Goal: Complete application form

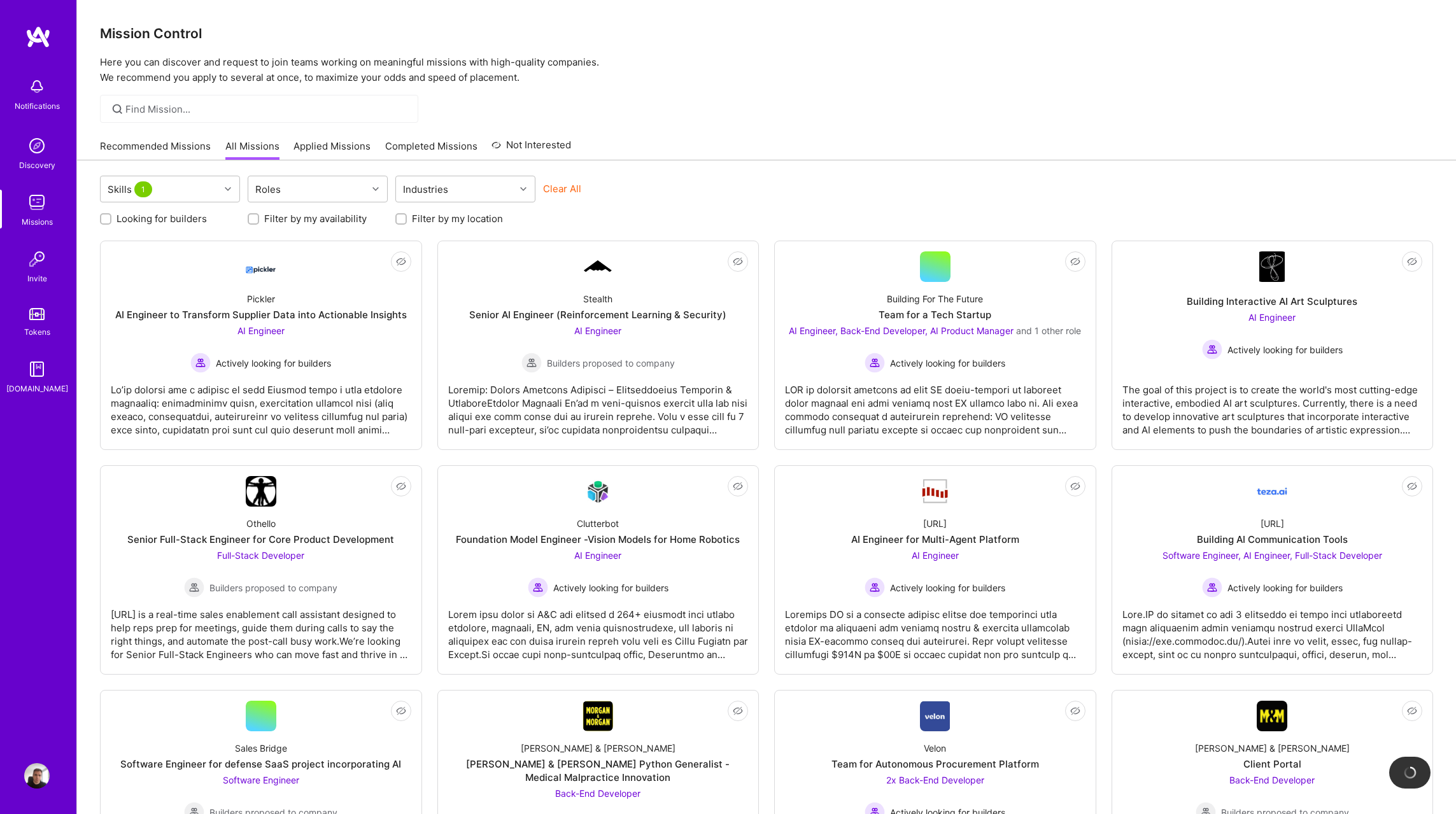
click at [296, 138] on div "Recommended Missions All Missions Applied Missions Completed Missions Not Inter…" at bounding box center [336, 146] width 471 height 27
click at [297, 140] on link "Applied Missions" at bounding box center [332, 149] width 77 height 21
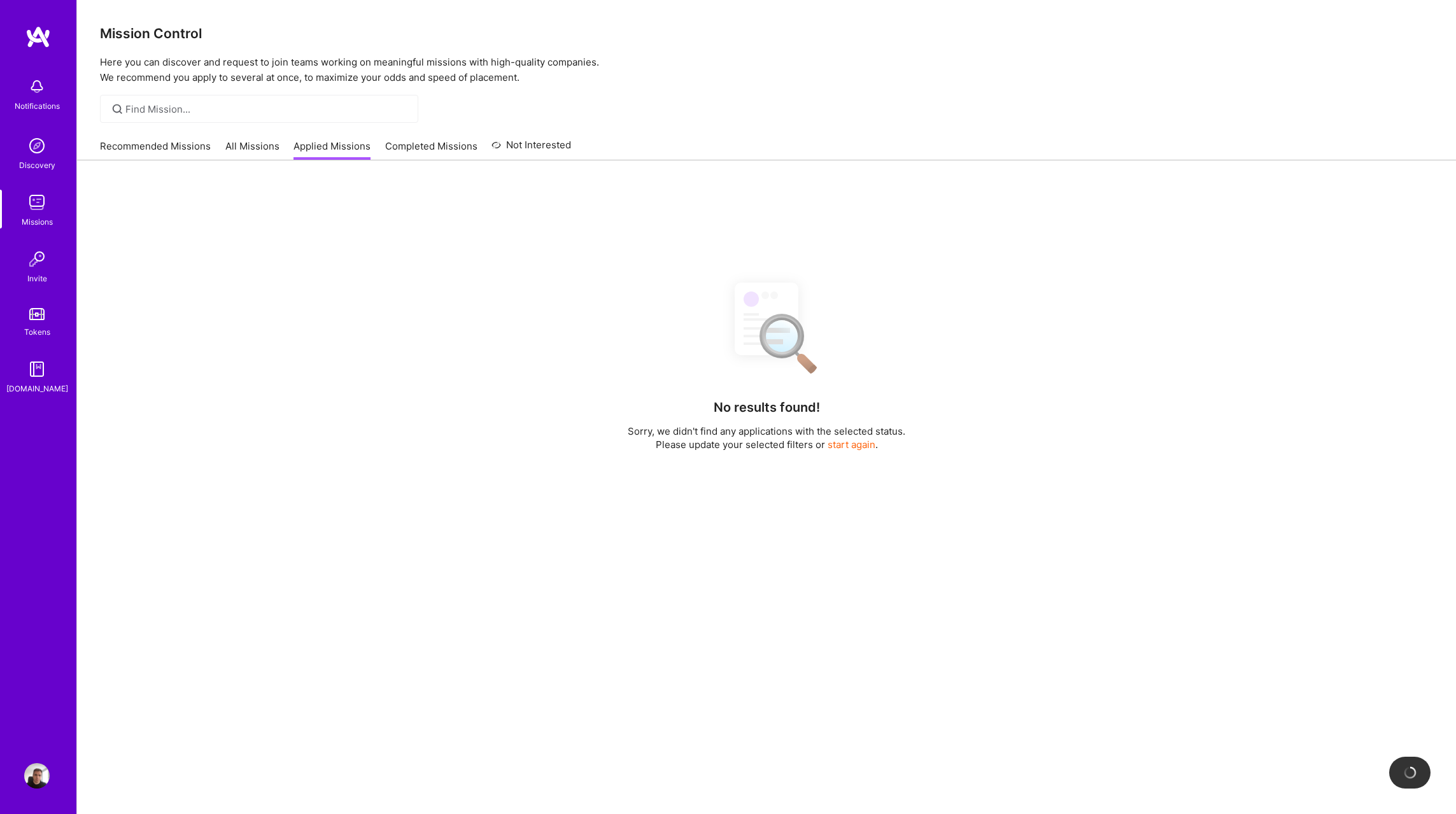
click at [299, 142] on link "Applied Missions" at bounding box center [332, 149] width 77 height 21
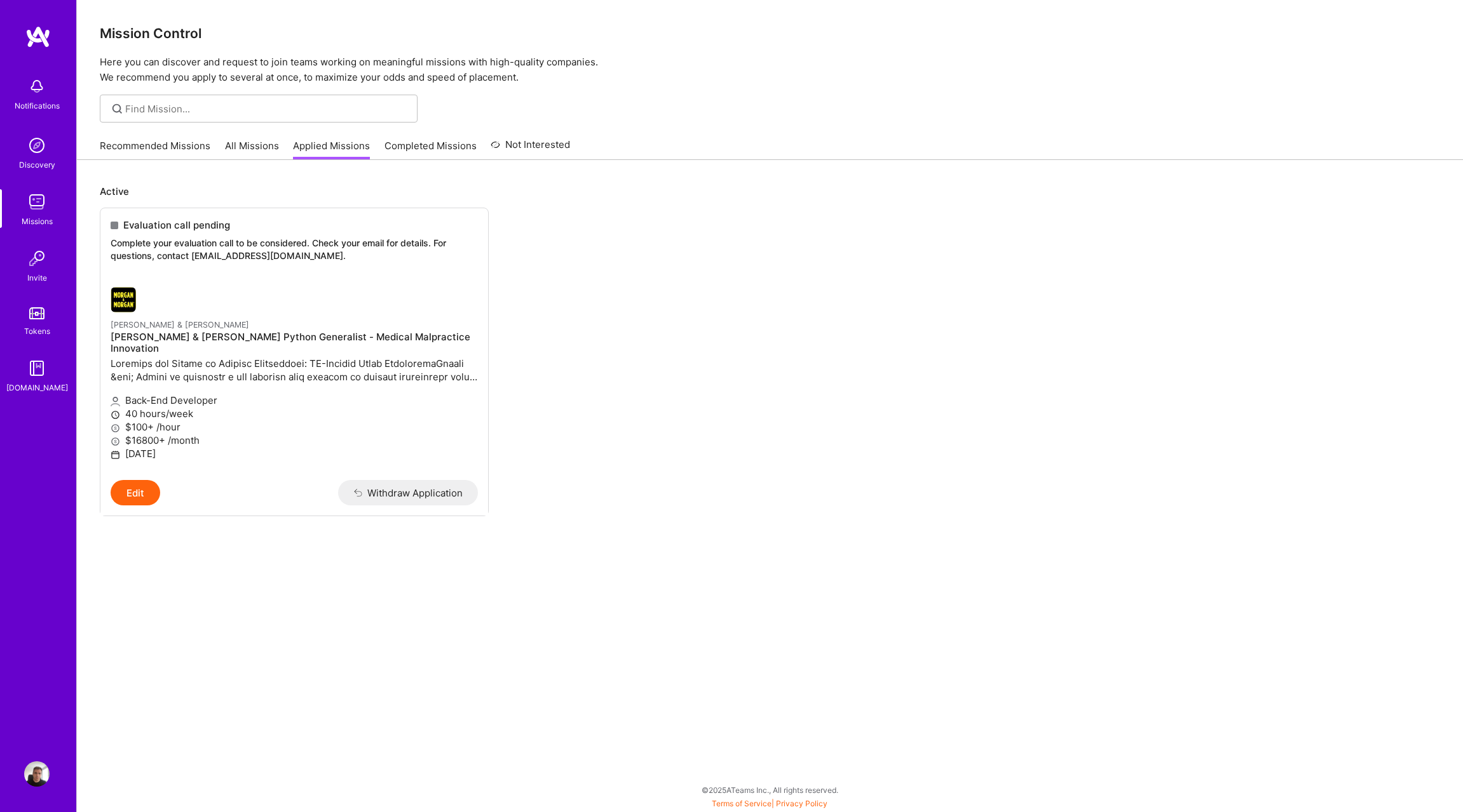
click at [762, 268] on ul "Evaluation call pending Complete your evaluation call to be considered. Check y…" at bounding box center [770, 380] width 1340 height 346
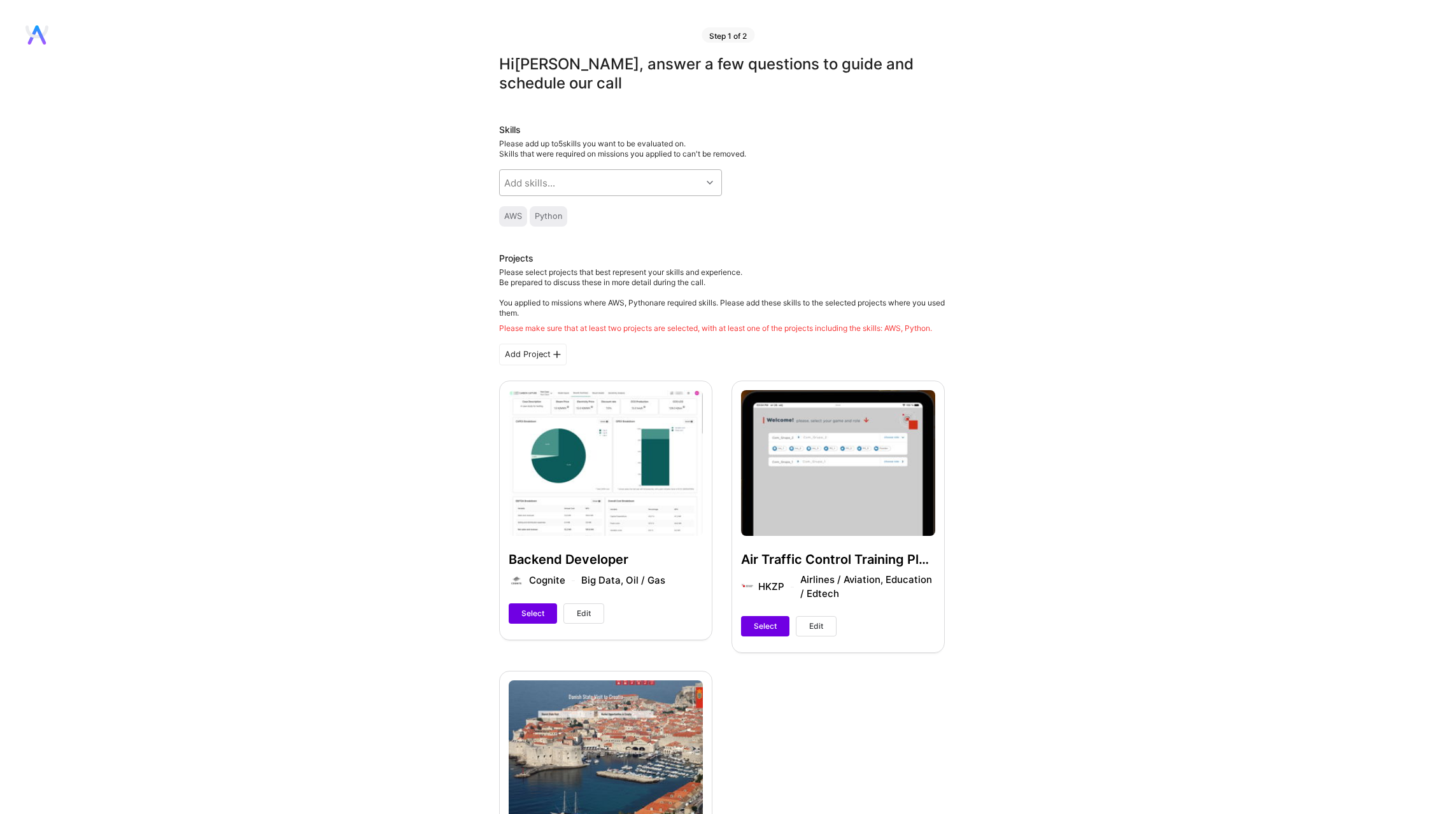
click at [572, 180] on div "Add skills..." at bounding box center [600, 182] width 201 height 26
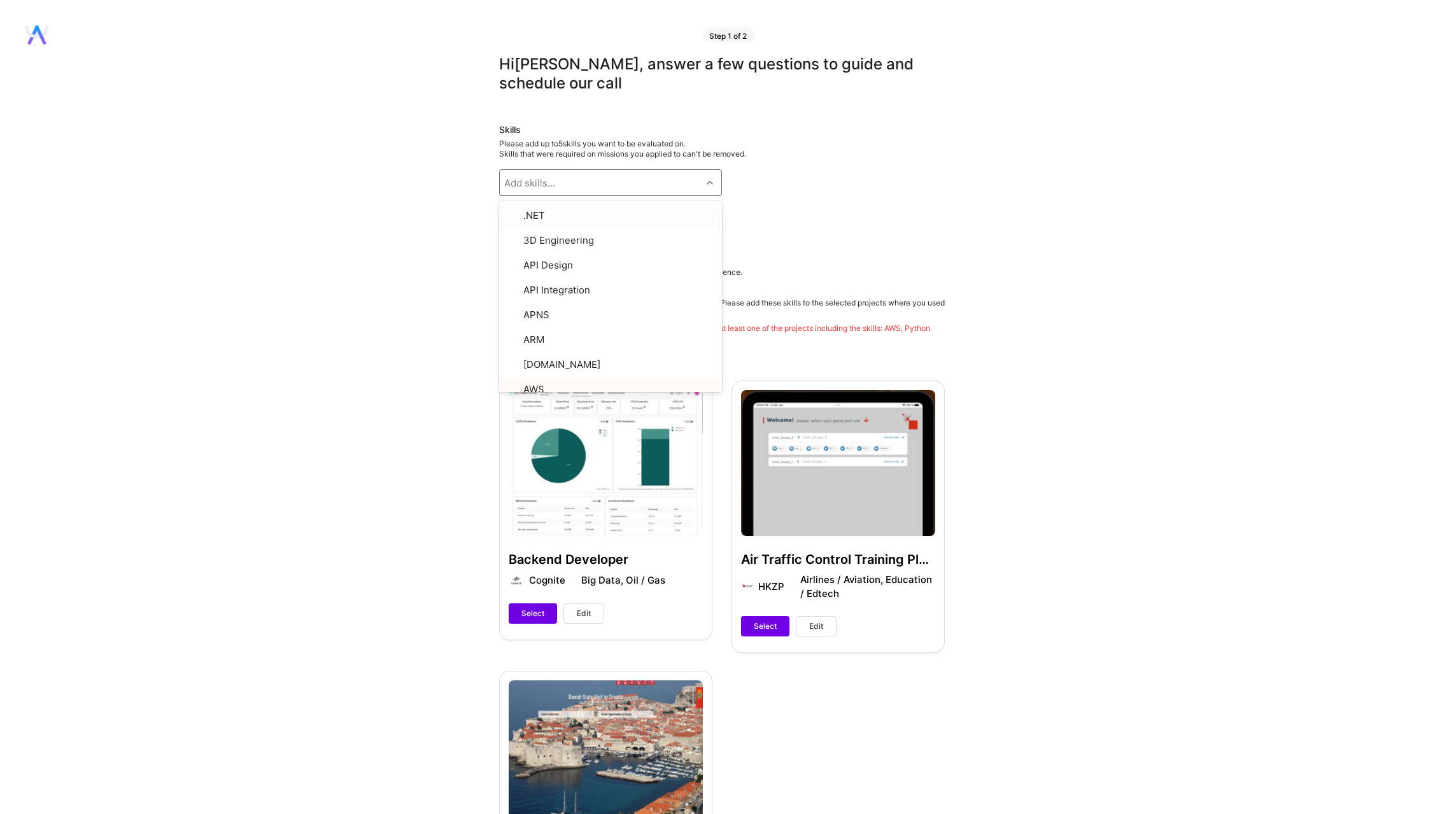
click at [475, 210] on div "Hi [PERSON_NAME] , answer a few questions to guide and schedule our call Skills…" at bounding box center [721, 735] width 1443 height 1360
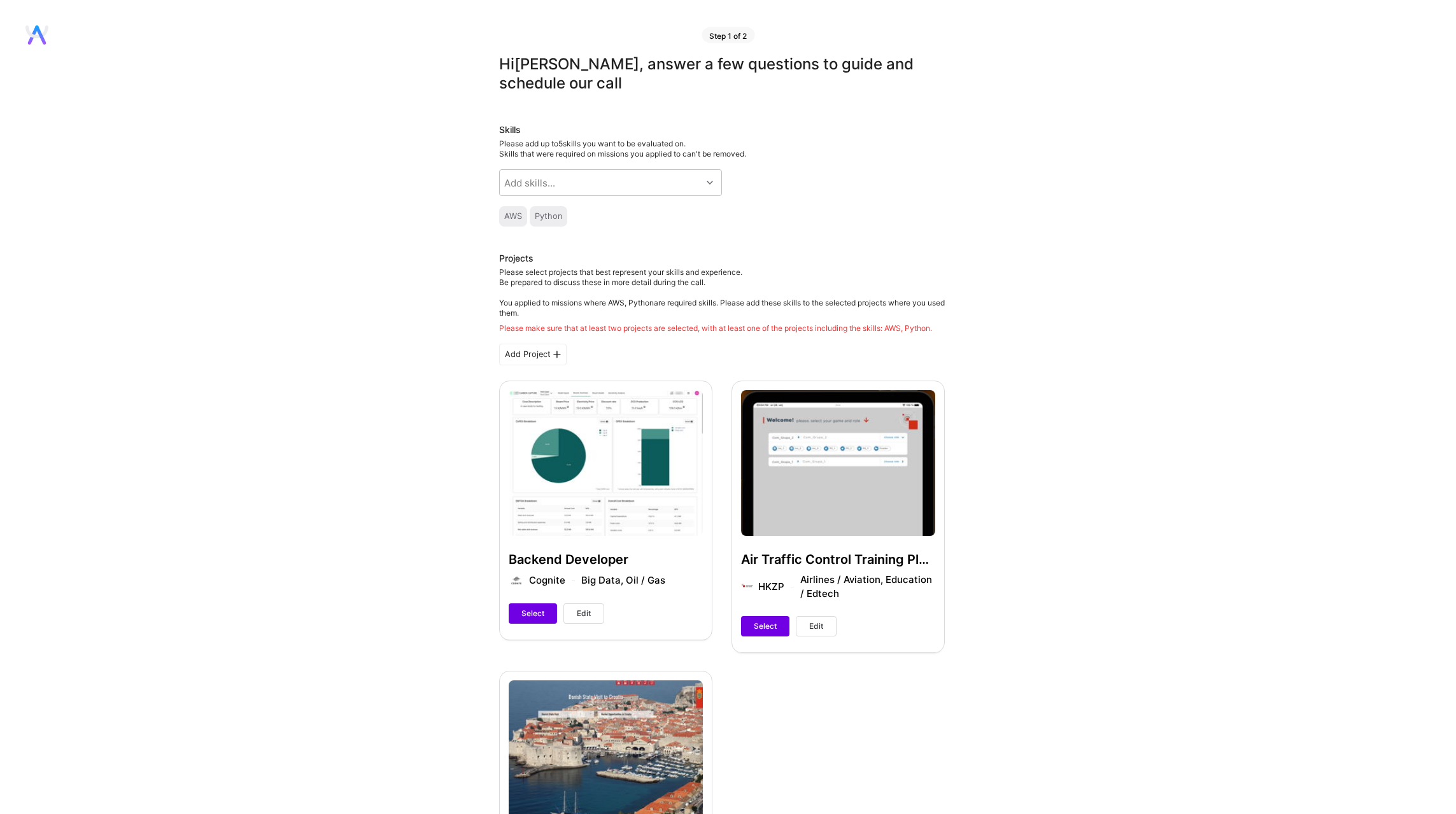
click at [521, 220] on div "AWS" at bounding box center [513, 216] width 18 height 10
click at [518, 217] on div "AWS" at bounding box center [513, 216] width 18 height 10
click at [546, 179] on div "Add skills..." at bounding box center [530, 182] width 51 height 14
type input "django"
click at [514, 215] on input "checkbox" at bounding box center [514, 217] width 9 height 9
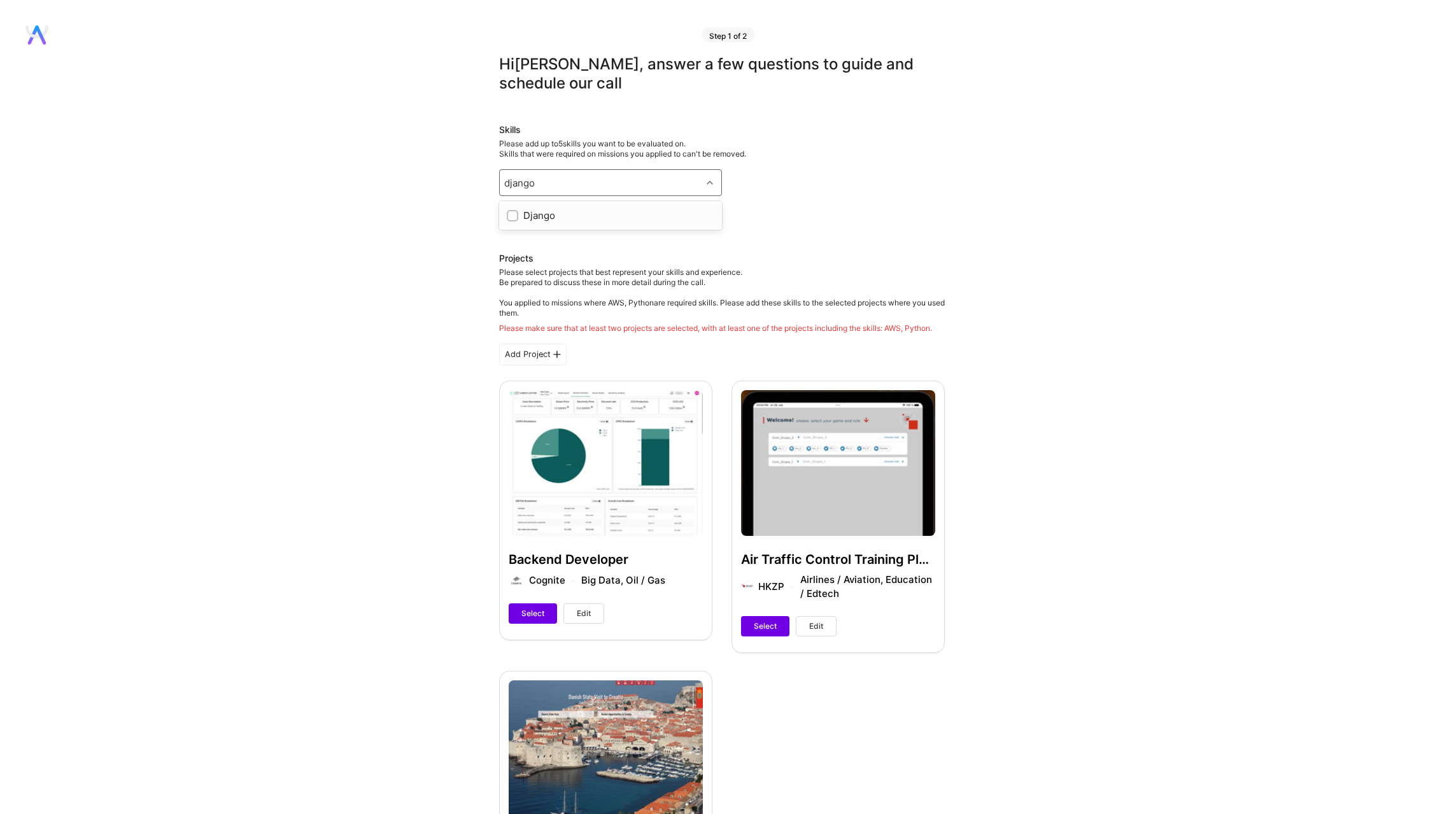
checkbox input "true"
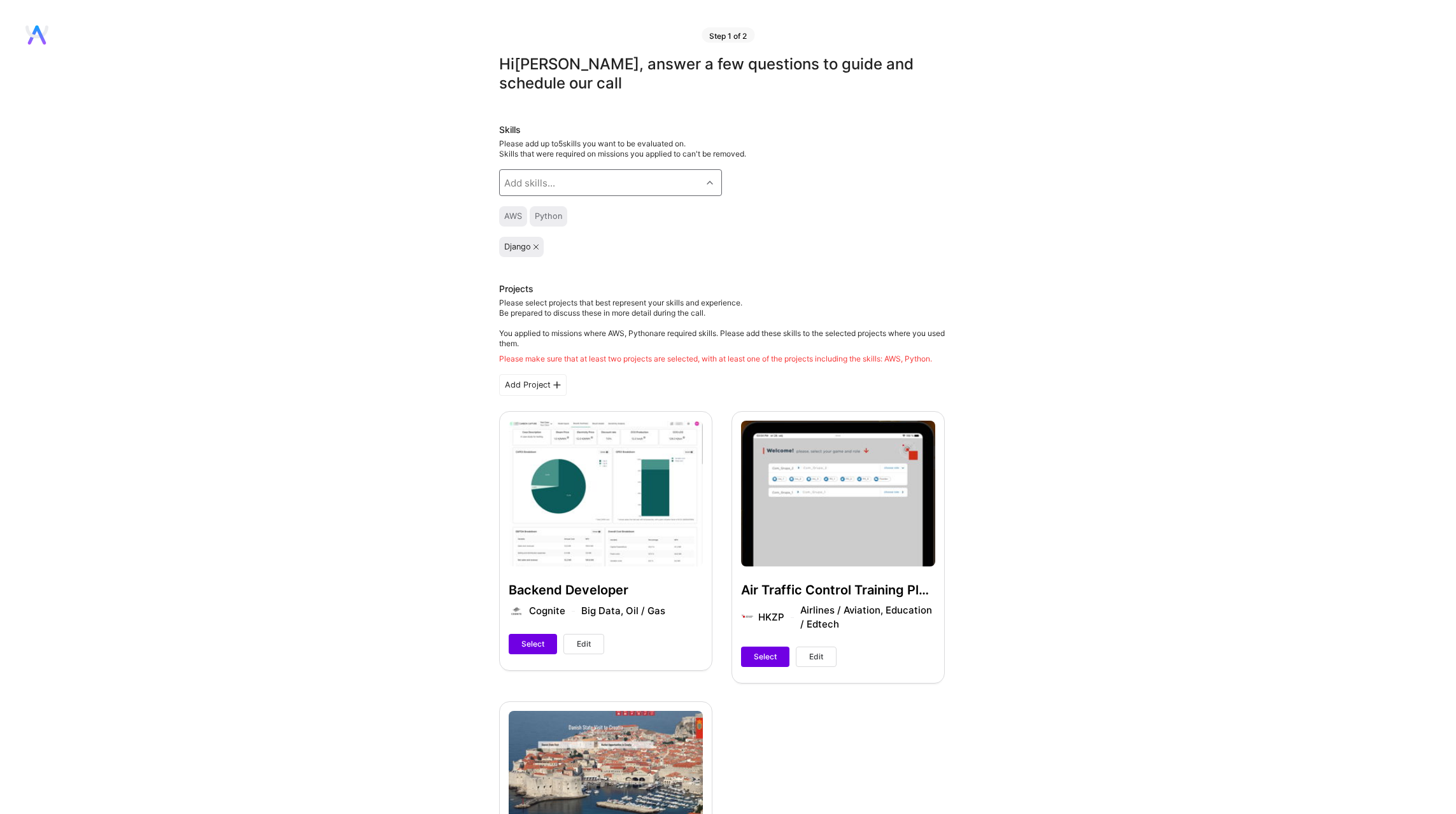
click at [585, 182] on div "Add skills..." at bounding box center [600, 182] width 201 height 26
type input "rest"
click at [510, 214] on input "checkbox" at bounding box center [514, 217] width 9 height 9
checkbox input "true"
click at [584, 183] on div "Add skills..." at bounding box center [600, 182] width 201 height 26
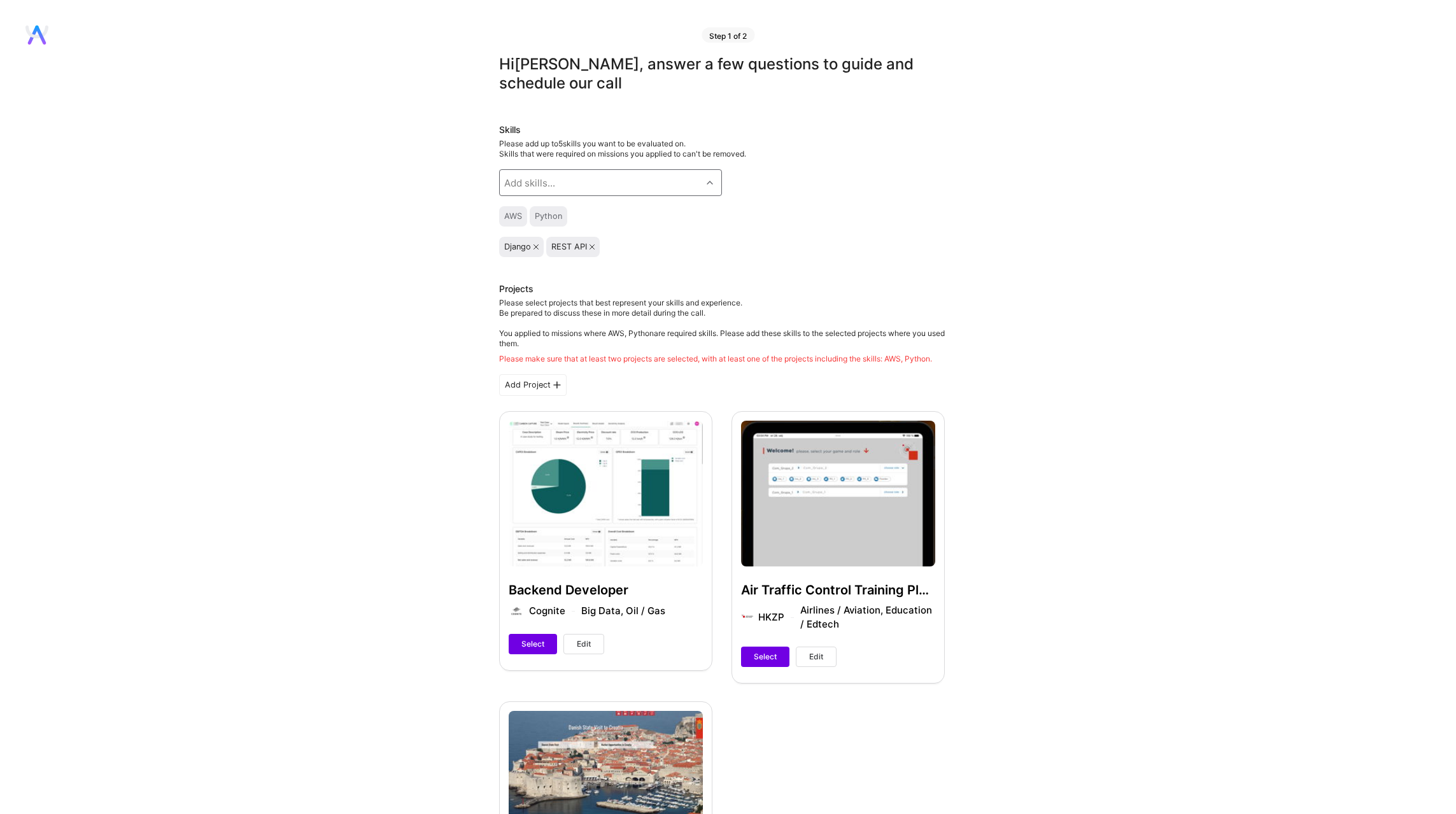
click at [702, 233] on div "Skills Please add up to 5 skills you want to be evaluated on. Skills that were …" at bounding box center [722, 190] width 446 height 134
click at [581, 180] on div "Add skills..." at bounding box center [600, 182] width 201 height 26
click at [542, 187] on div "Add skills..." at bounding box center [530, 182] width 51 height 14
type input "p"
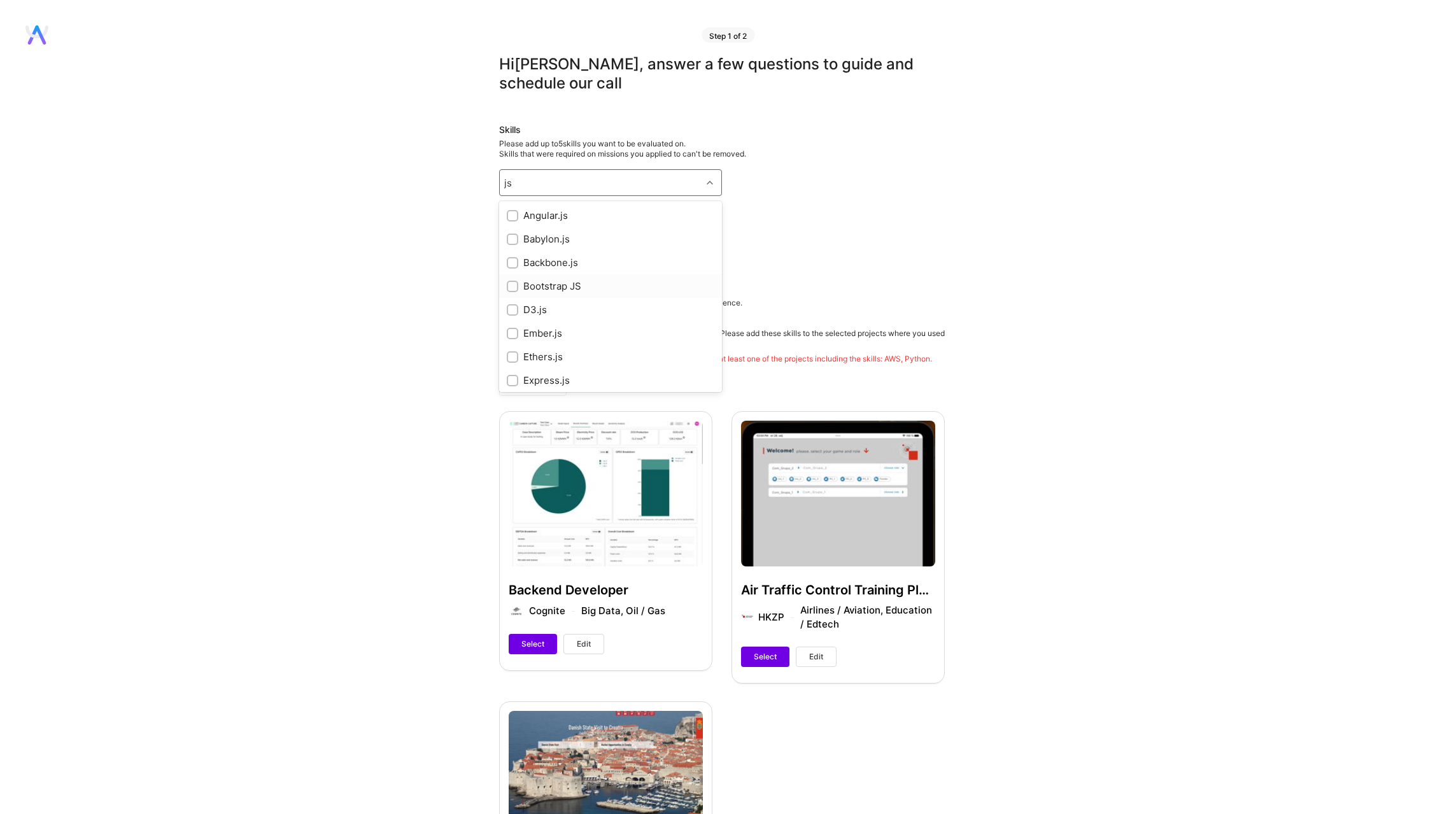
scroll to position [214, 0]
drag, startPoint x: 509, startPoint y: 185, endPoint x: 574, endPoint y: 181, distance: 65.1
click at [574, 180] on div "js js" at bounding box center [600, 182] width 201 height 26
type input "ja"
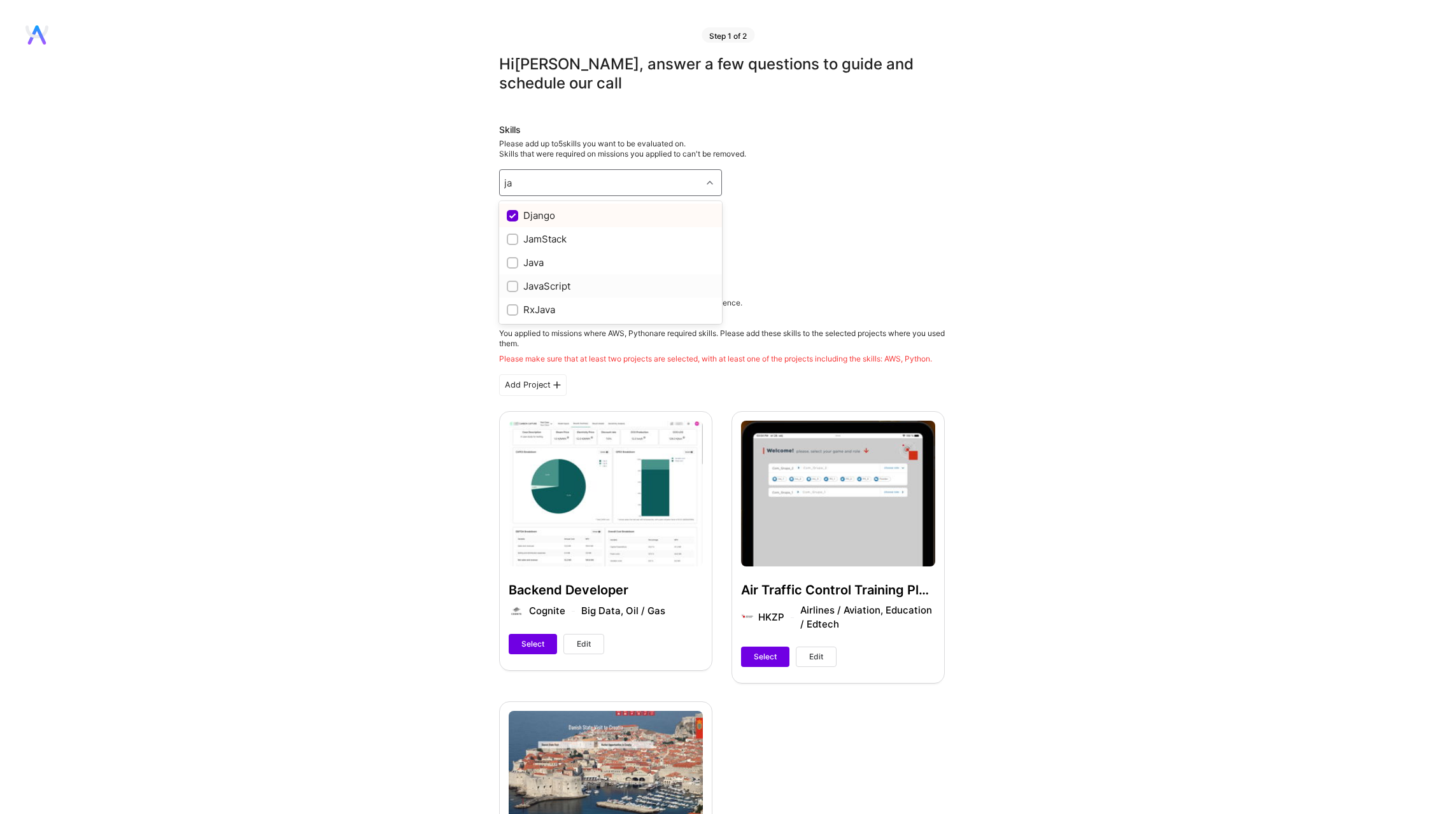
click at [512, 282] on div at bounding box center [512, 286] width 12 height 12
click at [595, 247] on icon at bounding box center [597, 247] width 5 height 5
click at [537, 182] on div "Add skills..." at bounding box center [530, 182] width 51 height 14
type input "dr"
drag, startPoint x: 533, startPoint y: 191, endPoint x: 482, endPoint y: 191, distance: 51.0
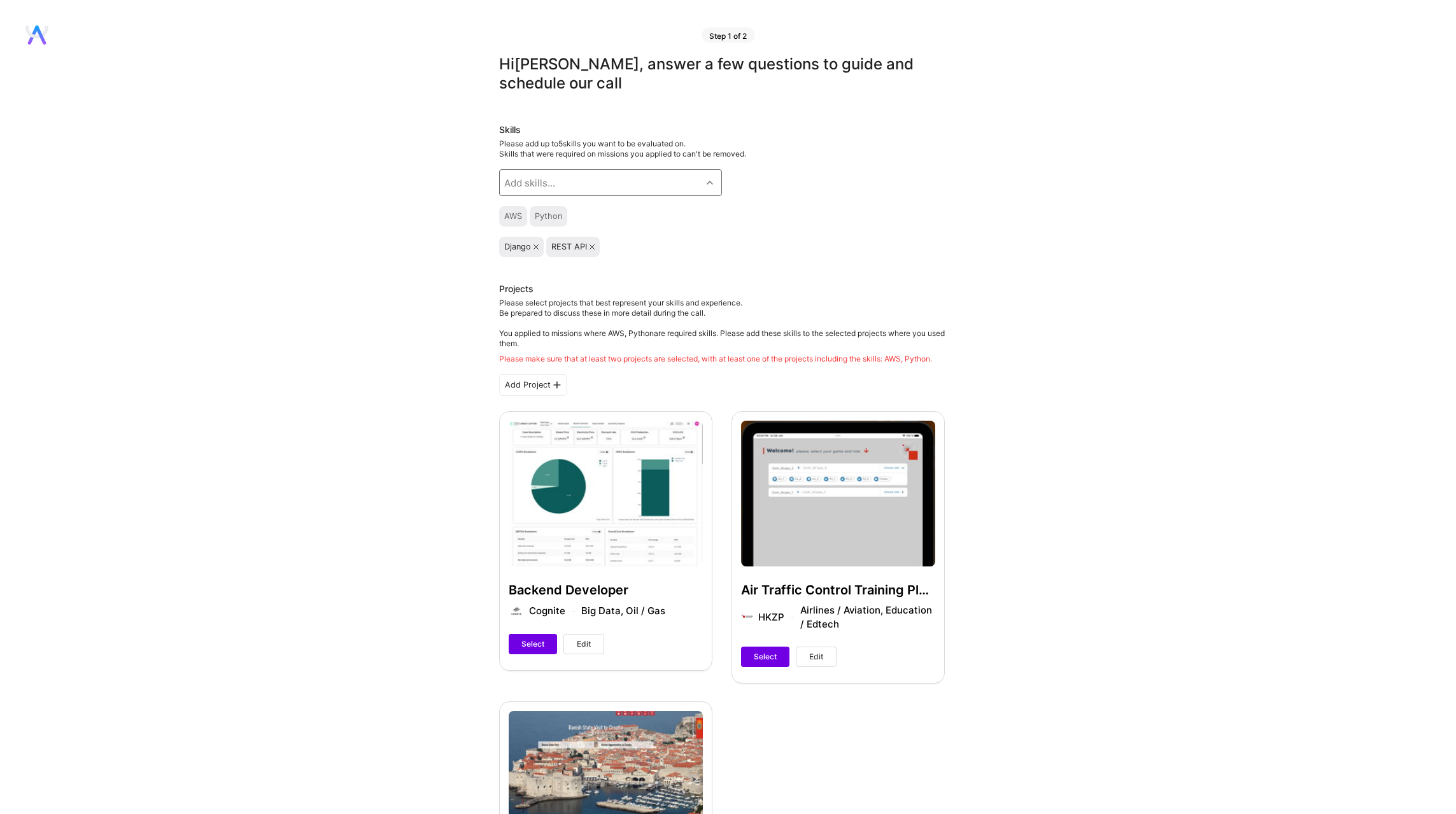
click at [482, 191] on div "Hi [PERSON_NAME] , answer a few questions to guide and schedule our call Skills…" at bounding box center [721, 749] width 1443 height 1390
click at [520, 189] on div "Add skills..." at bounding box center [530, 182] width 51 height 14
type input "web"
click at [547, 185] on div "web" at bounding box center [600, 182] width 201 height 26
click at [547, 185] on div "Add skills..." at bounding box center [530, 182] width 51 height 14
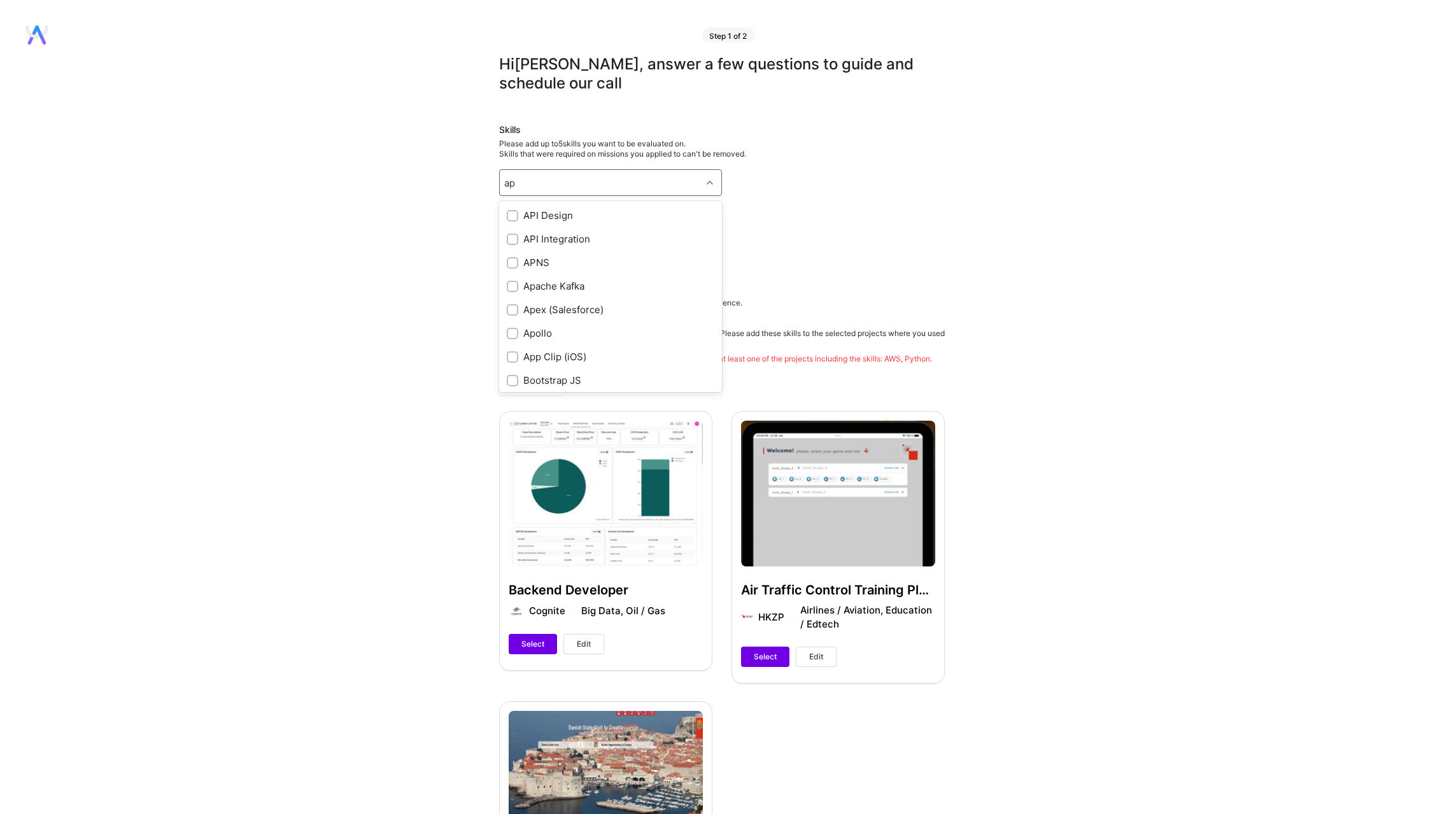
type input "a"
type input "d"
type input "f"
checkbox input "true"
type input "pandas"
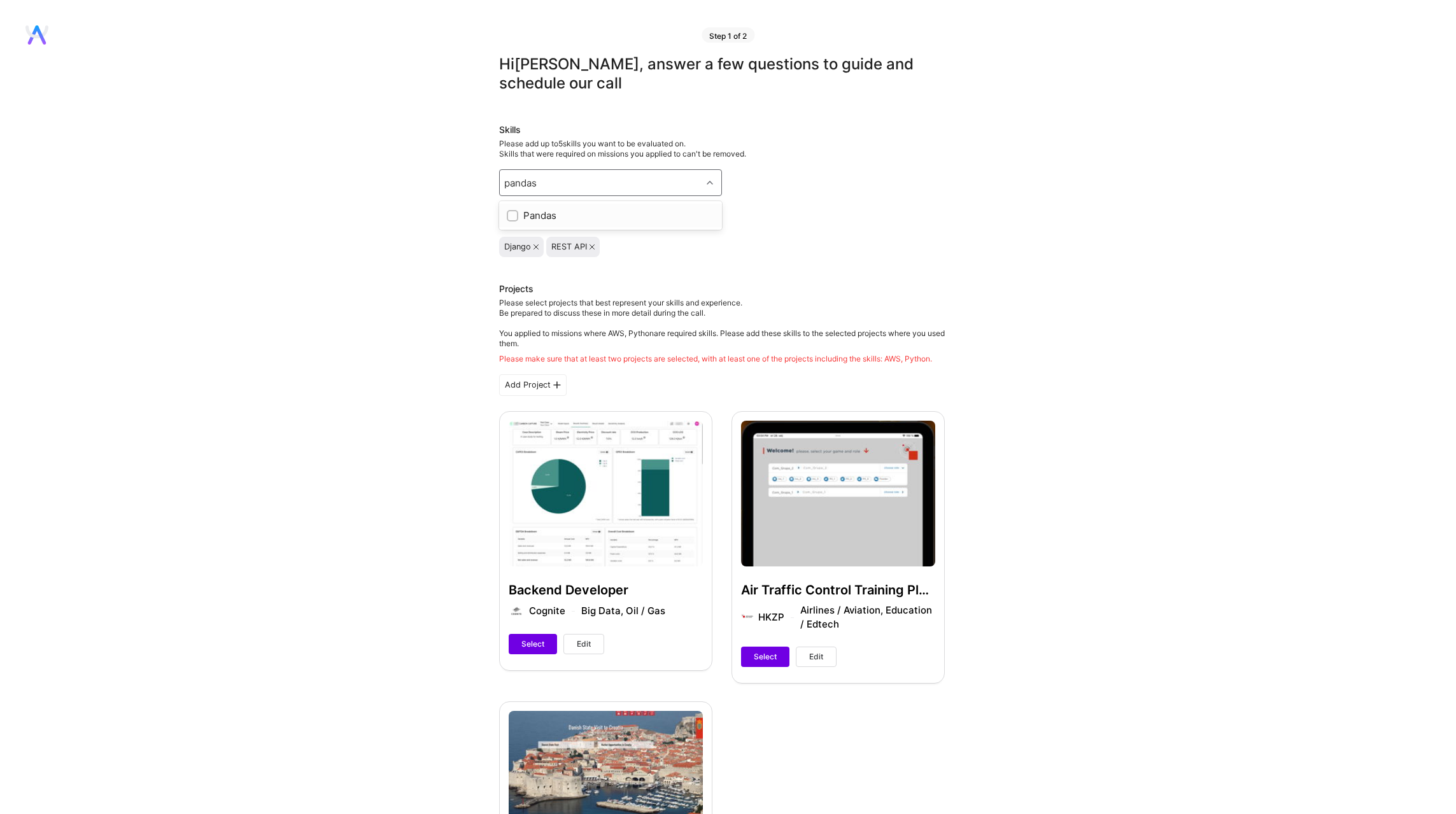
click at [510, 215] on input "checkbox" at bounding box center [514, 217] width 9 height 9
checkbox input "true"
click at [317, 247] on div "Hi [PERSON_NAME] , answer a few questions to guide and schedule our call Skills…" at bounding box center [721, 749] width 1443 height 1390
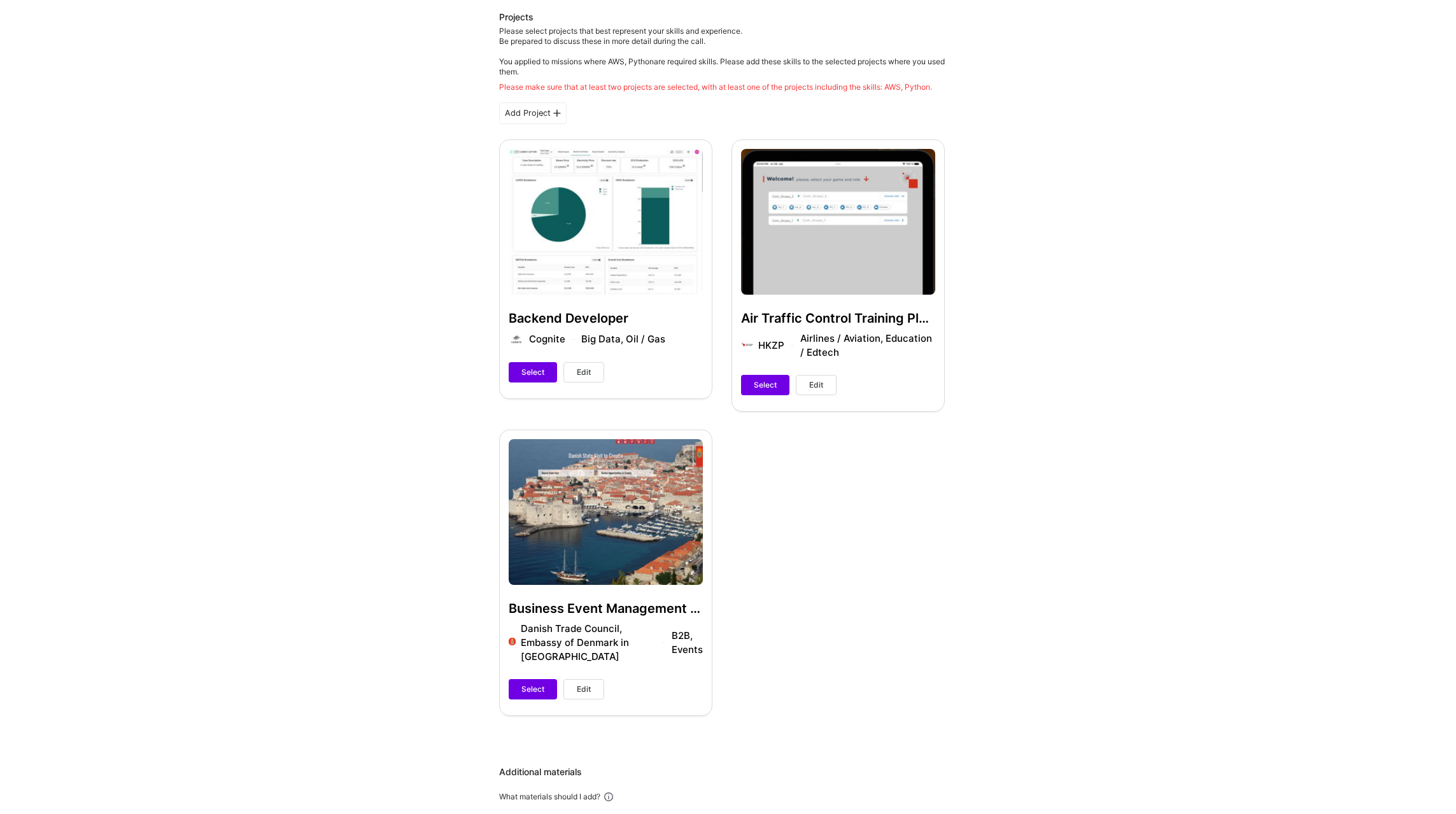
scroll to position [304, 0]
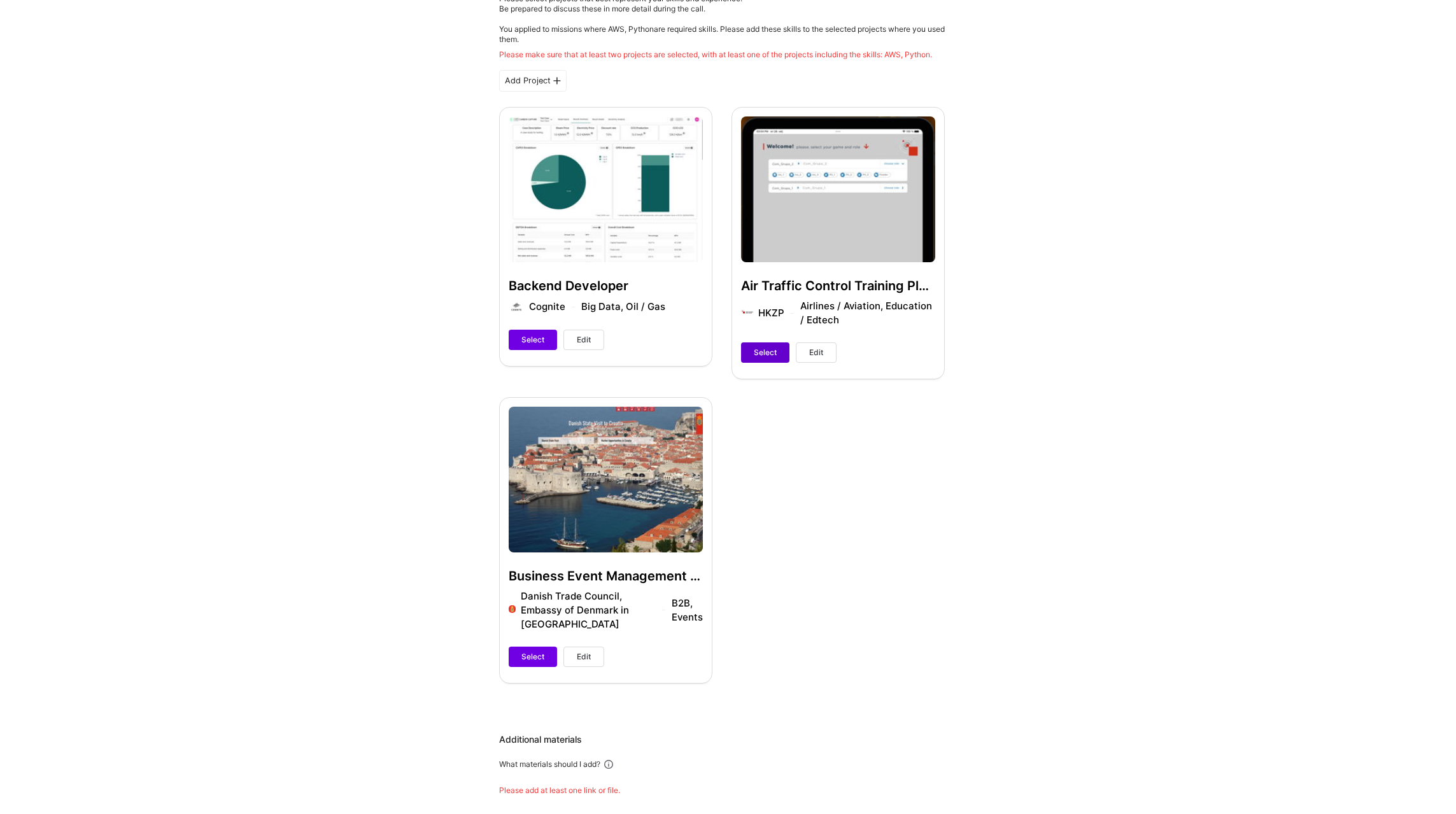
click at [753, 349] on button "Select" at bounding box center [765, 353] width 48 height 20
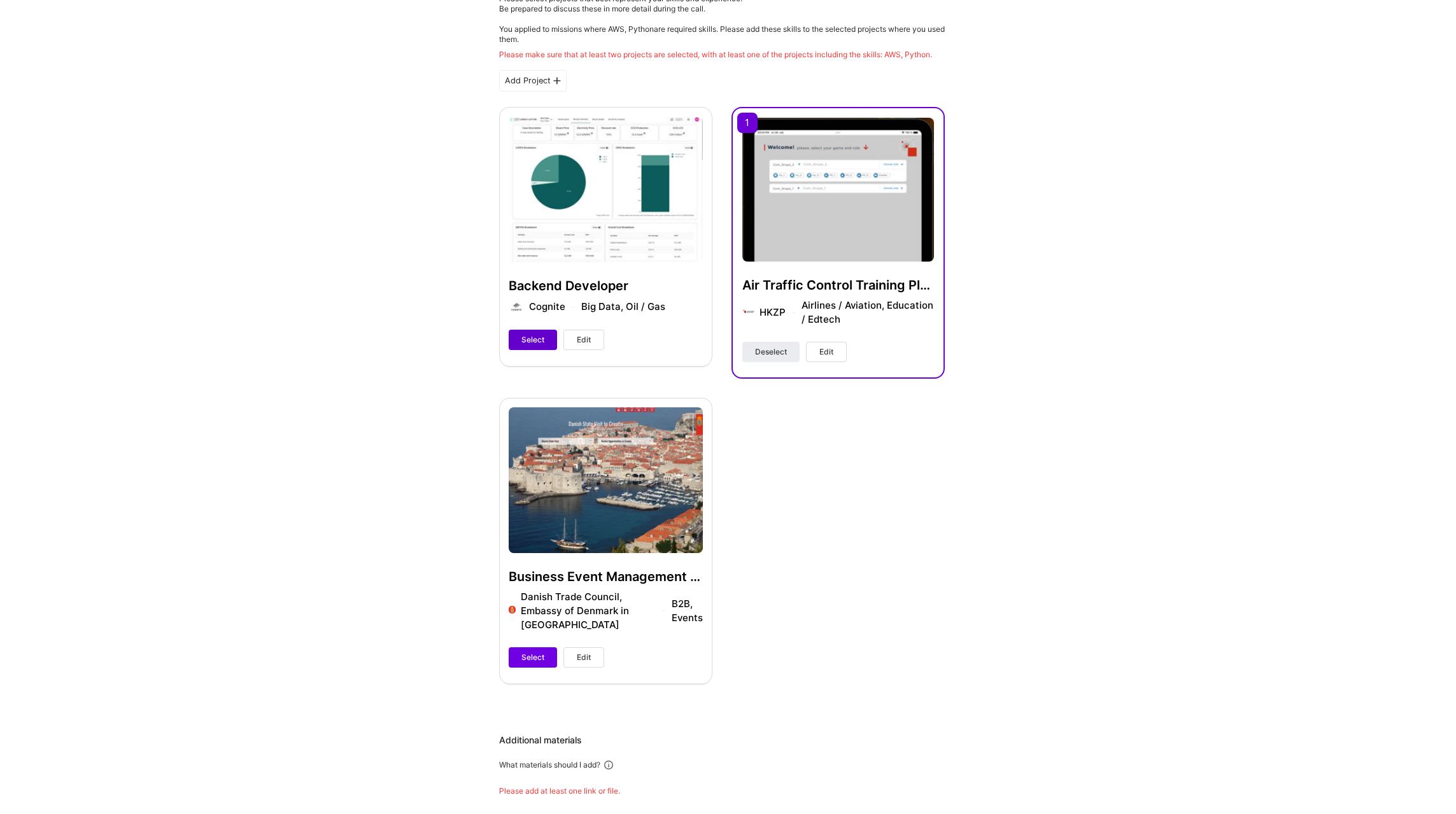
click at [532, 343] on span "Select" at bounding box center [532, 340] width 23 height 12
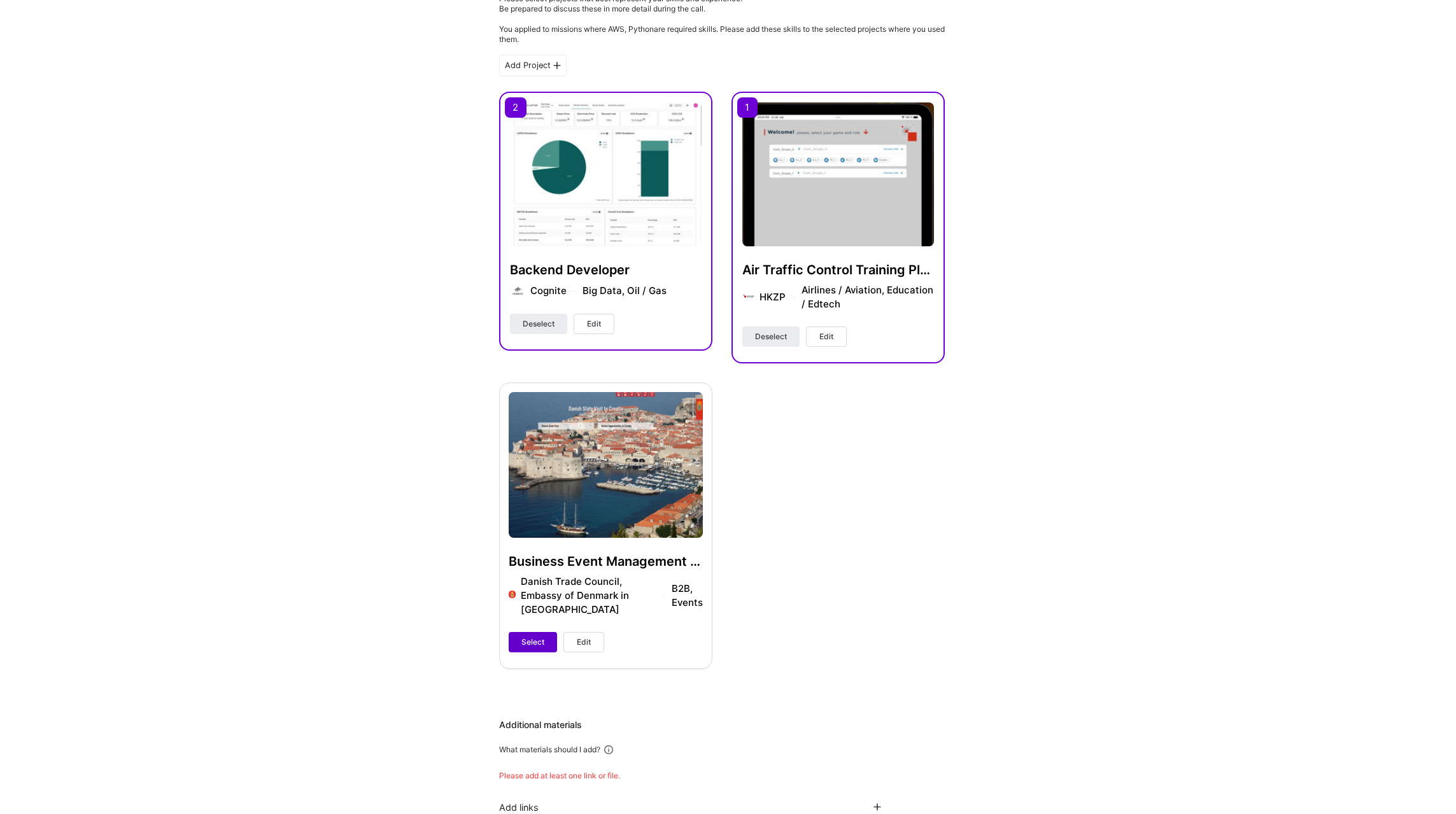
click at [530, 648] on button "Select" at bounding box center [532, 643] width 48 height 20
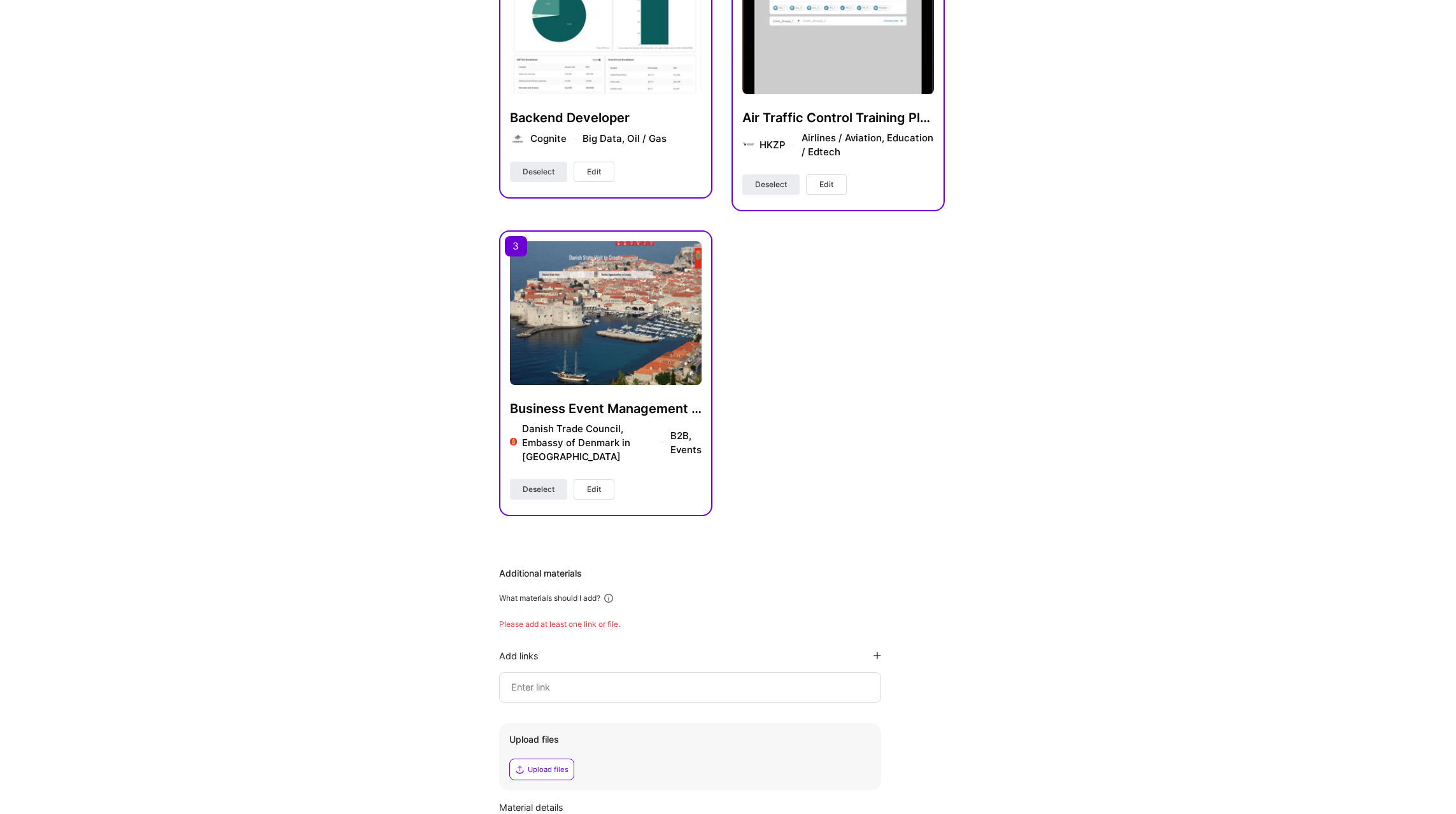
scroll to position [459, 0]
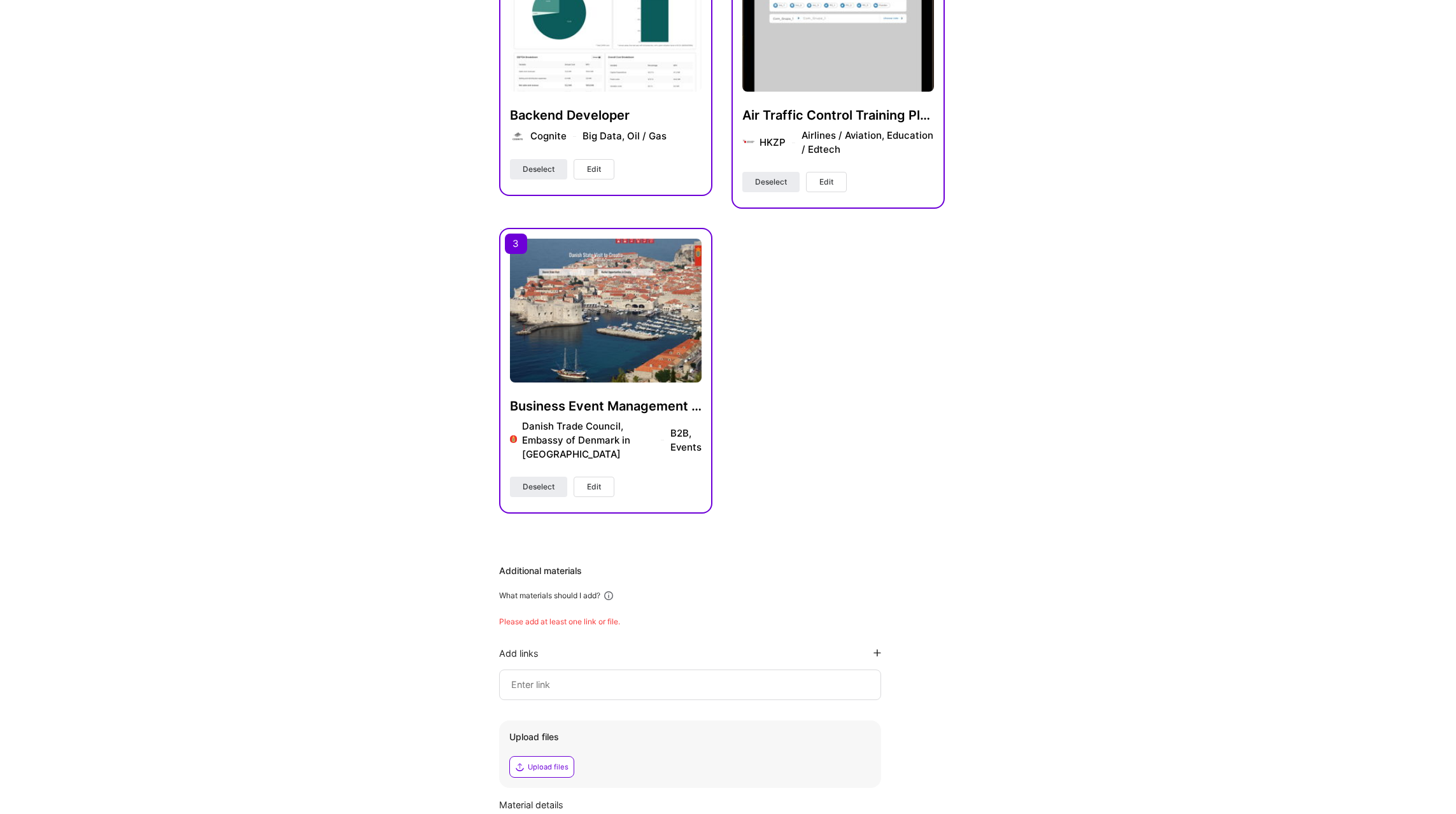
click at [590, 685] on input at bounding box center [689, 685] width 360 height 15
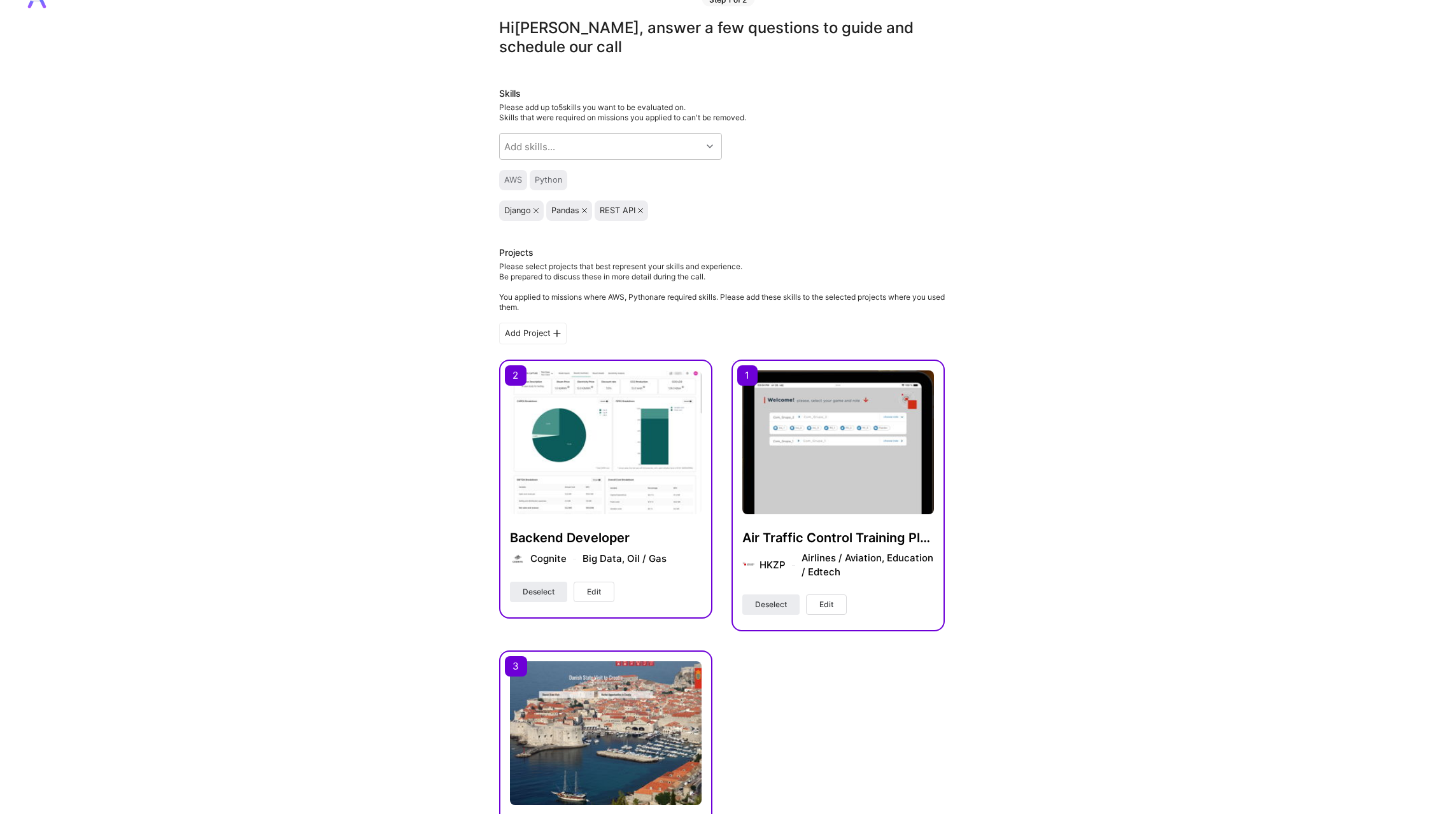
scroll to position [33, 0]
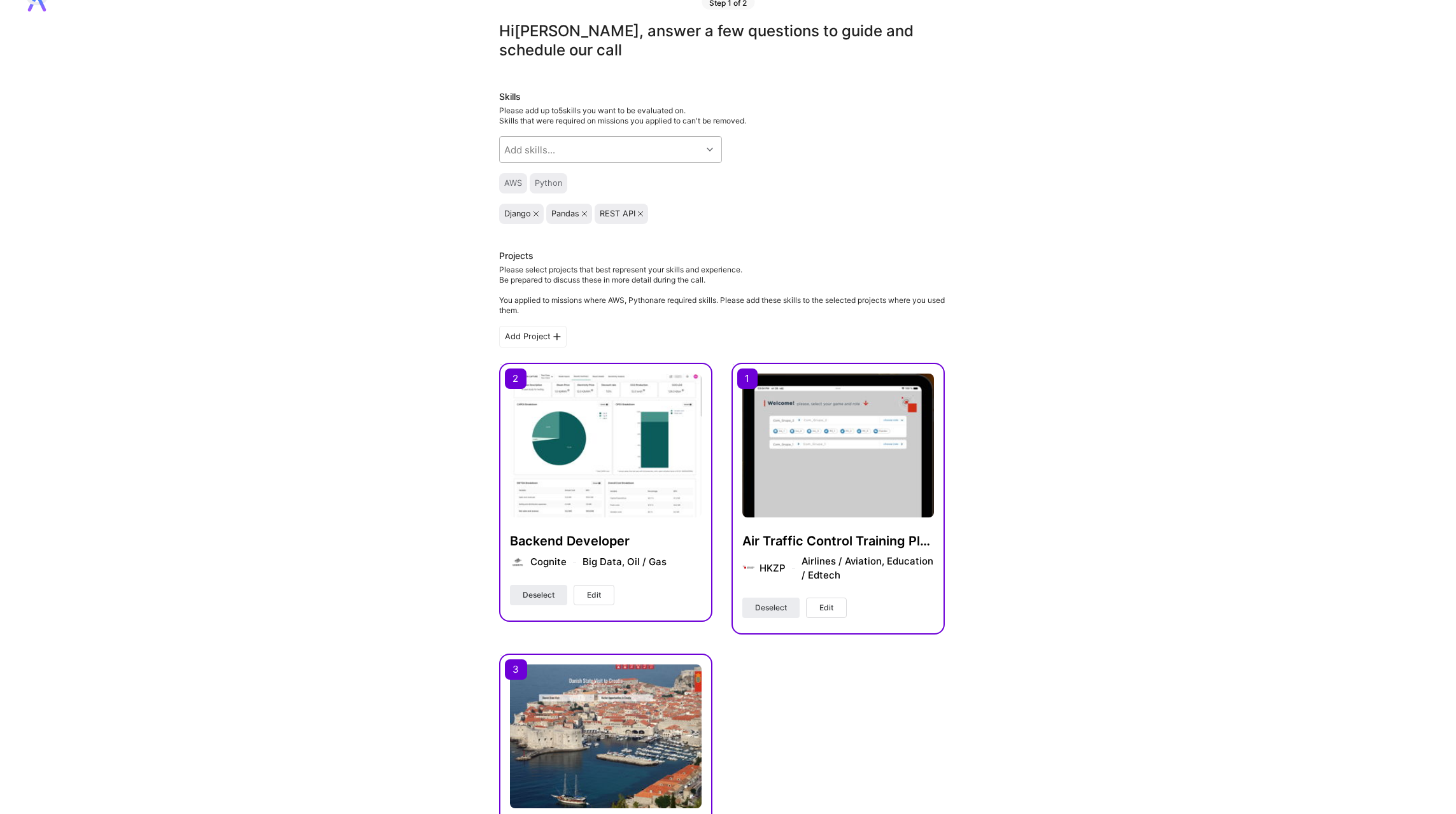
click at [551, 152] on div "Add skills..." at bounding box center [530, 149] width 51 height 14
click at [467, 164] on div "Hi [PERSON_NAME] , answer a few questions to guide and schedule our call Skills…" at bounding box center [721, 710] width 1443 height 1376
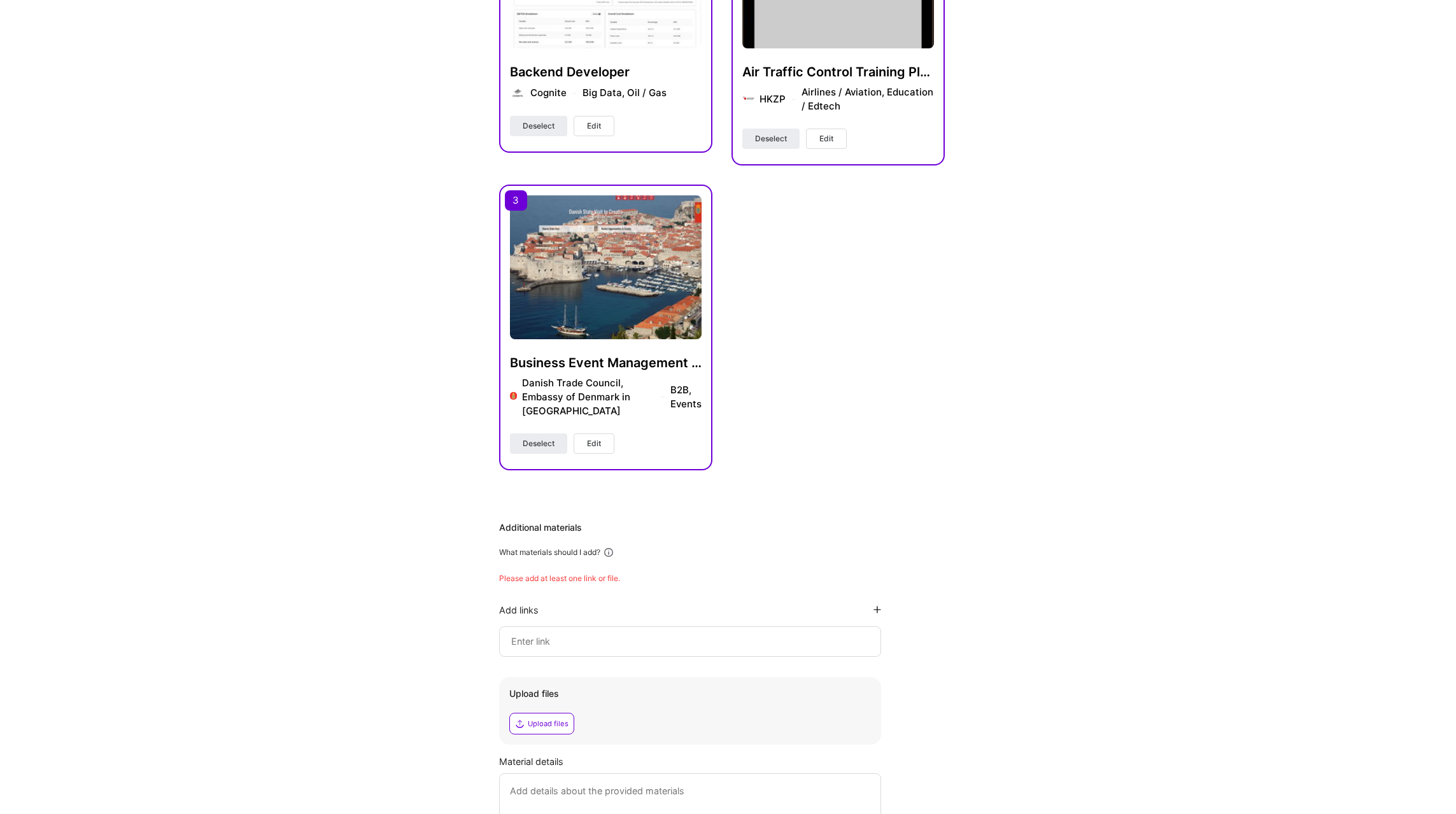
scroll to position [660, 0]
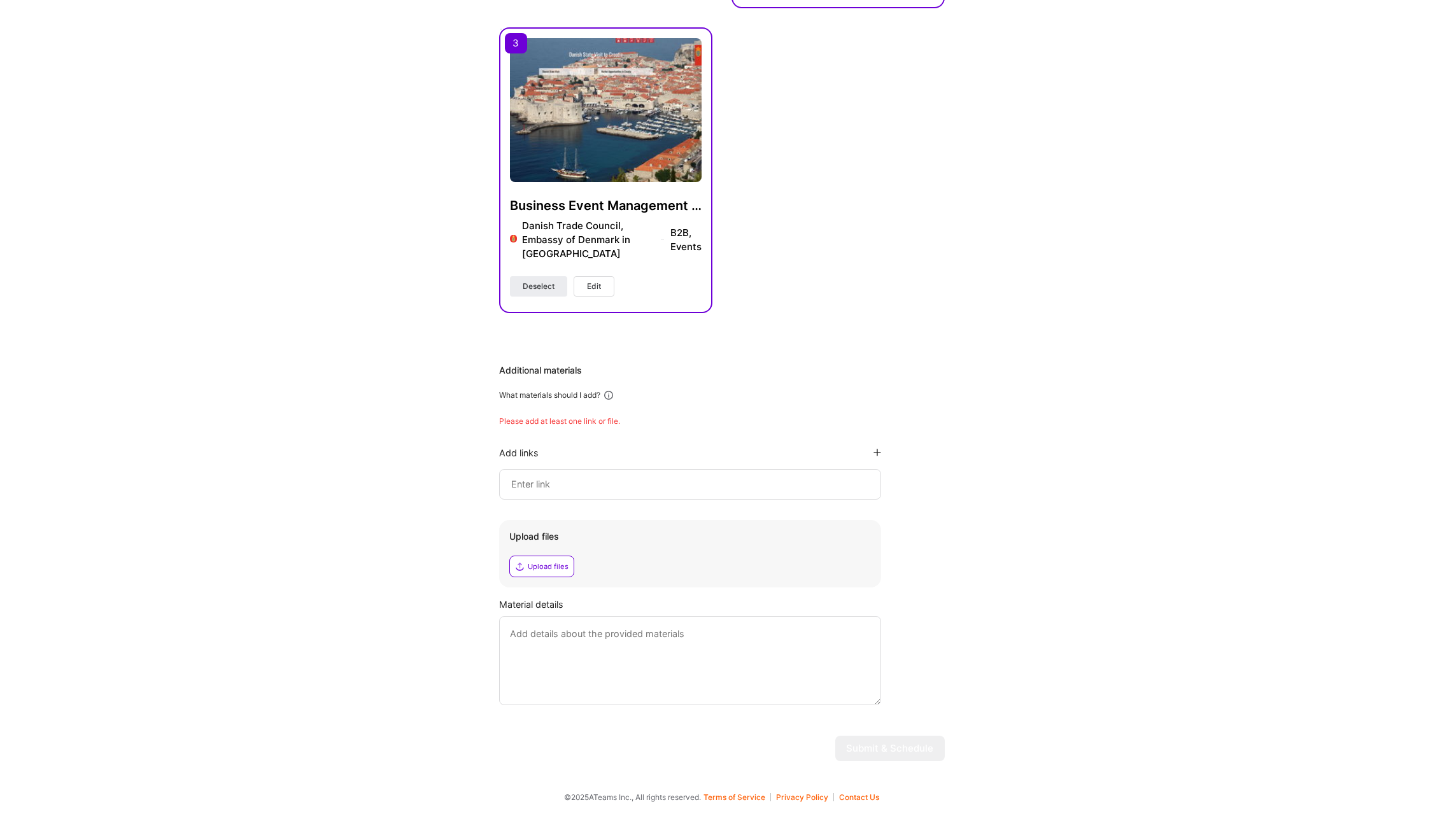
click at [521, 479] on input at bounding box center [689, 484] width 360 height 15
paste input "[URL][DOMAIN_NAME]"
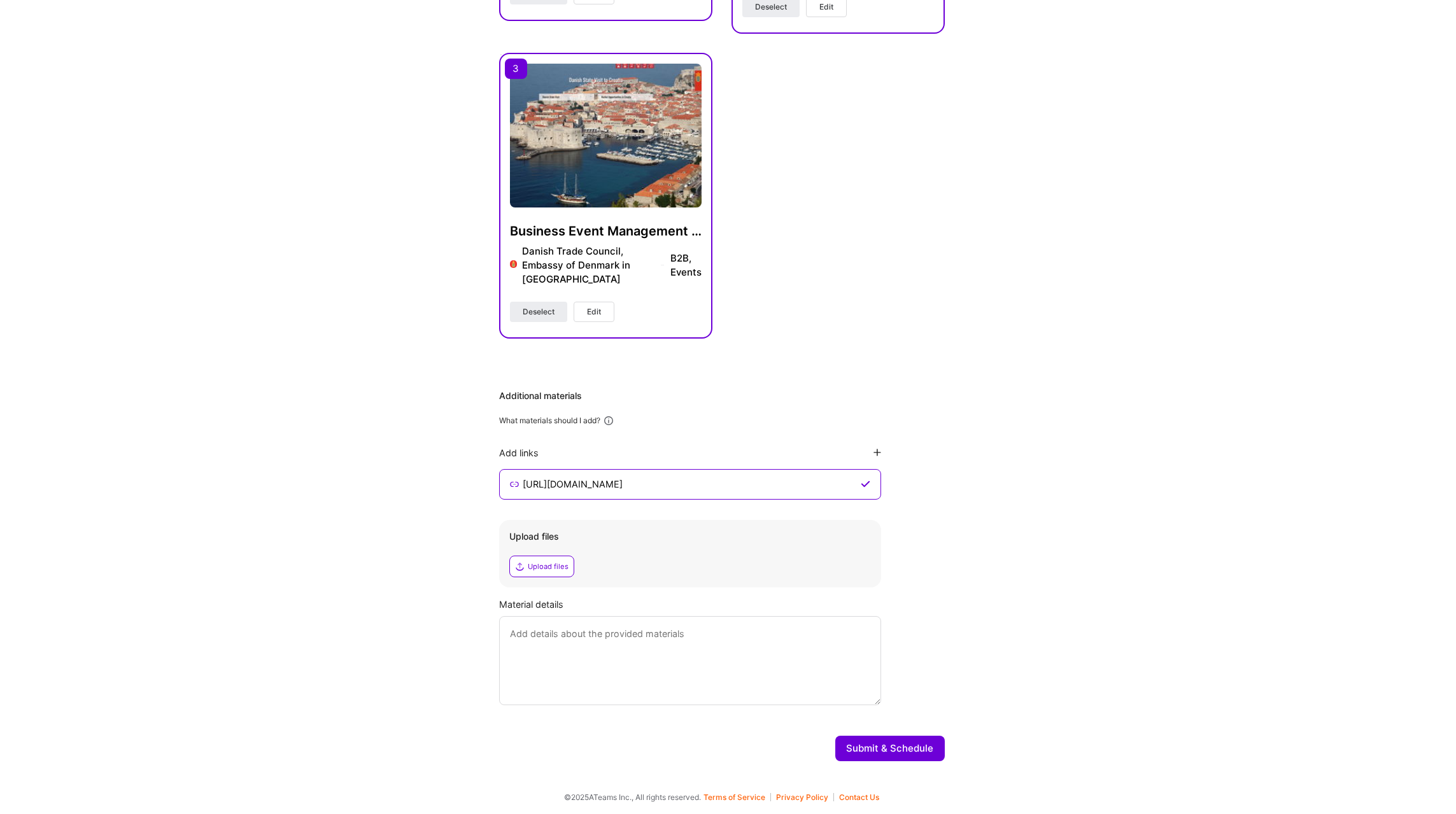
type input "[URL][DOMAIN_NAME]"
click at [867, 485] on icon at bounding box center [865, 484] width 9 height 10
click at [605, 660] on textarea at bounding box center [690, 661] width 382 height 89
click at [709, 642] on textarea at bounding box center [690, 661] width 382 height 89
click at [697, 659] on textarea "A contribution to Django source code. Not terribly complex work, but still it w…" at bounding box center [690, 661] width 382 height 89
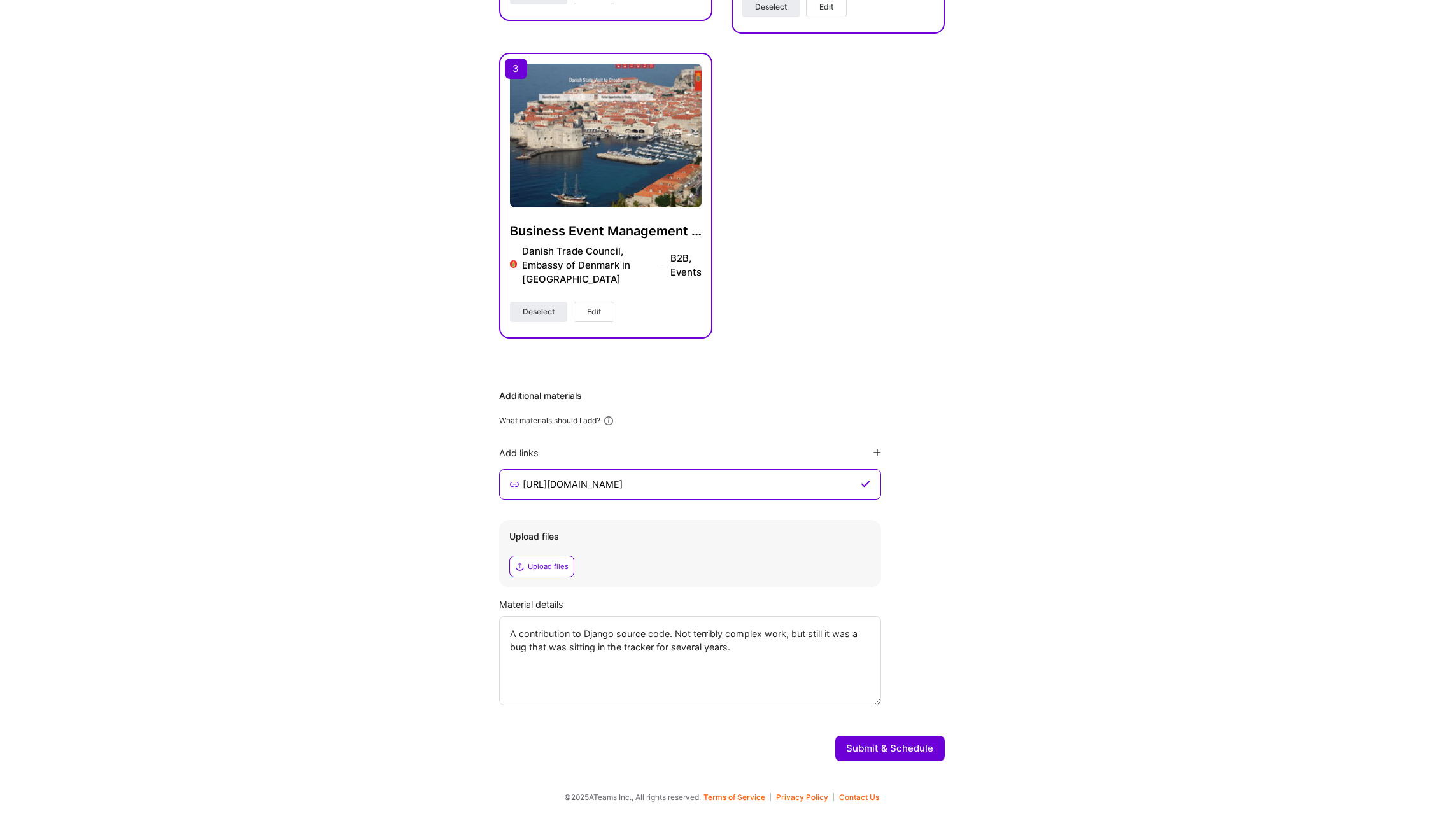
type textarea "A contribution to Django source code. Not terribly complex work, but still it w…"
click at [881, 451] on icon at bounding box center [877, 452] width 7 height 7
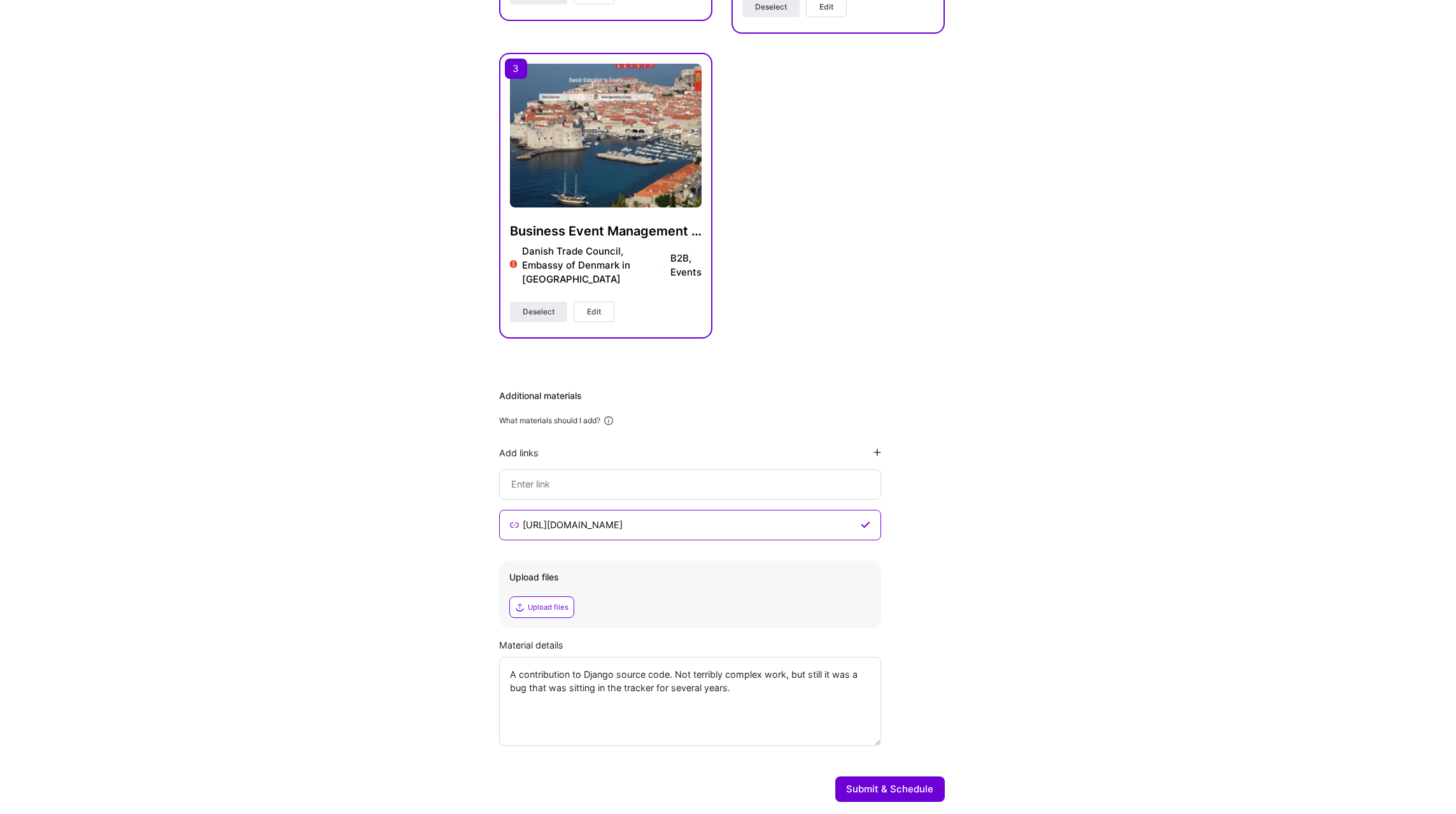
click at [656, 491] on input at bounding box center [689, 484] width 360 height 15
paste input "[URL][DOMAIN_NAME]"
type input "[URL][DOMAIN_NAME]"
click at [880, 452] on icon at bounding box center [877, 452] width 7 height 7
type input "[URL][DOMAIN_NAME]"
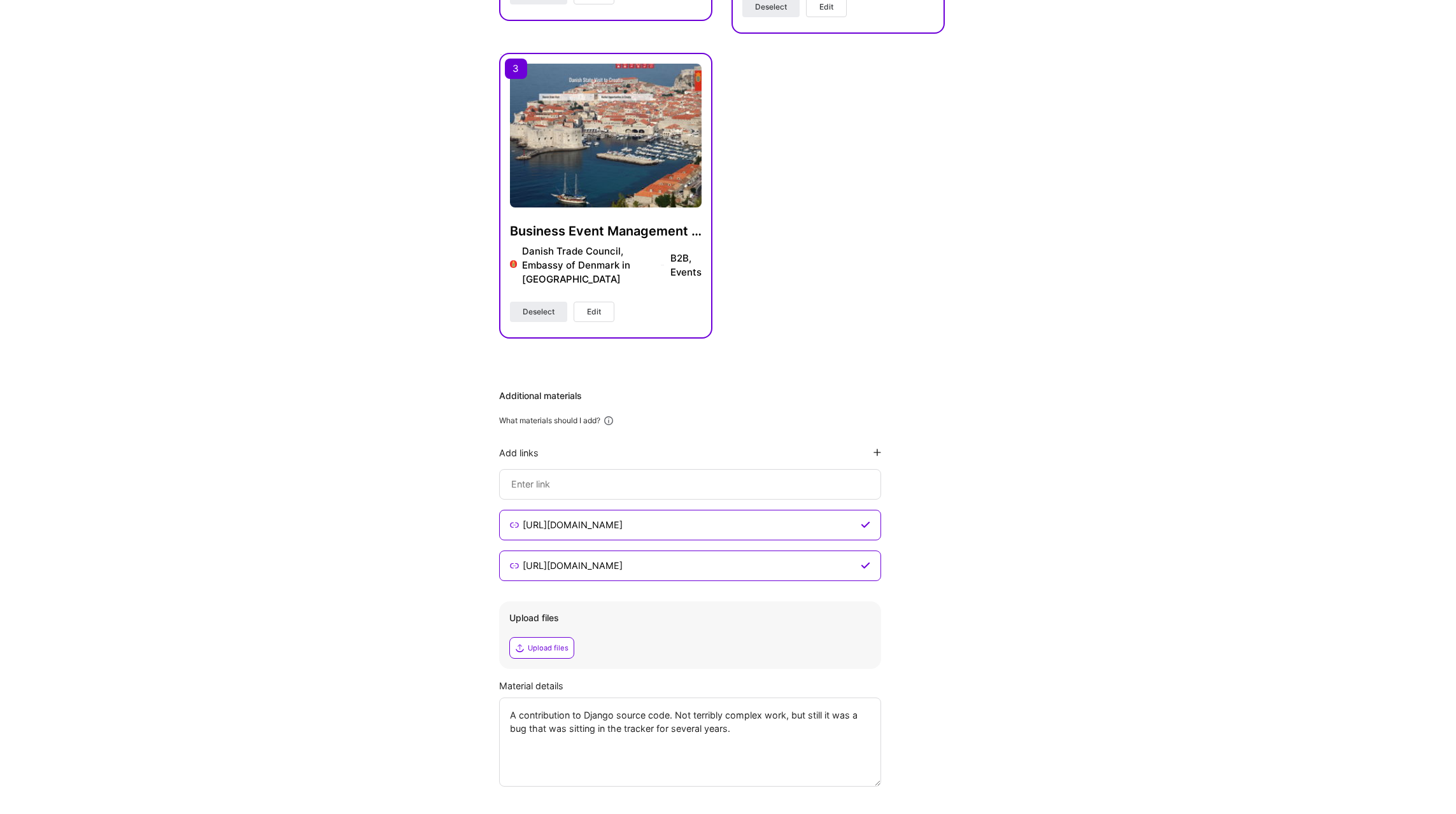
click at [681, 481] on input at bounding box center [689, 484] width 360 height 15
paste input "[URL][DOMAIN_NAME]"
type input "[URL][DOMAIN_NAME]"
click at [769, 742] on textarea "A contribution to Django source code. Not terribly complex work, but still it w…" at bounding box center [690, 742] width 382 height 89
click at [569, 755] on textarea "* A contribution to Django source code. Not terribly complex work, but still it…" at bounding box center [690, 742] width 382 height 89
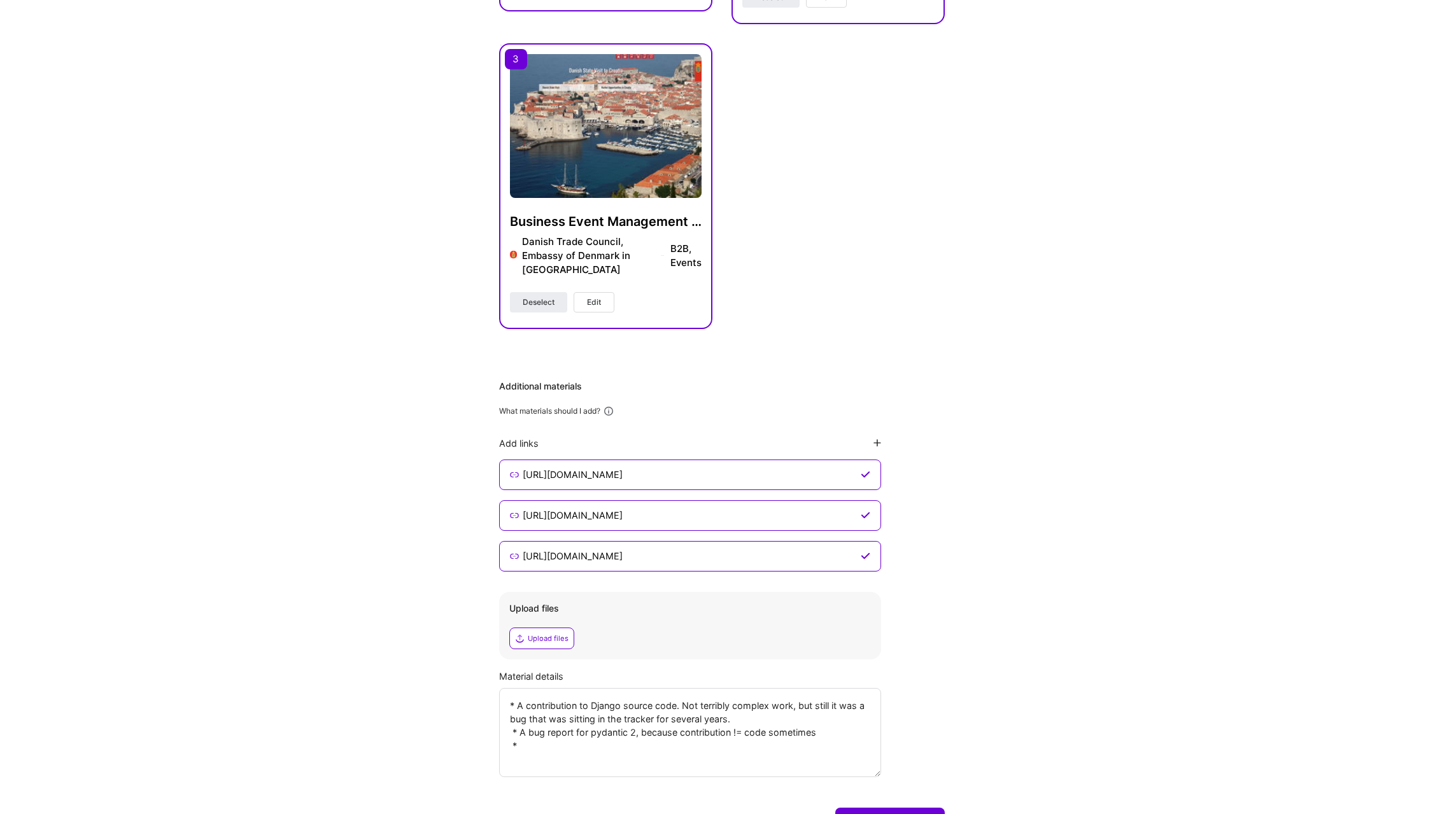
scroll to position [659, 0]
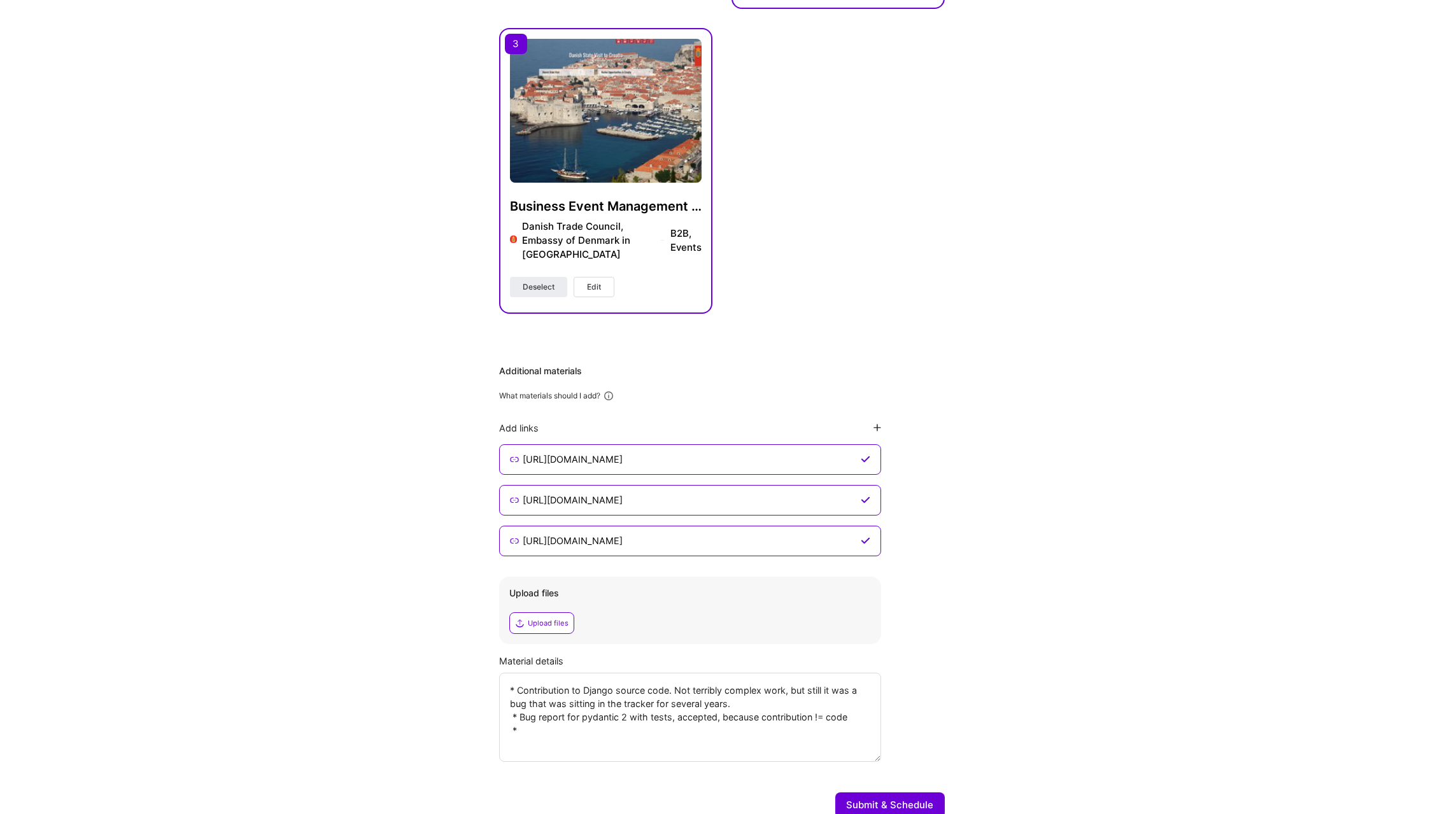
paste textarea "sometimes"
click at [691, 744] on textarea "* Contribution to Django source code. Not terribly complex work, but still it w…" at bounding box center [690, 717] width 382 height 89
drag, startPoint x: 691, startPoint y: 744, endPoint x: 731, endPoint y: 742, distance: 40.0
click at [731, 742] on textarea "* Contribution to Django source code. Not terribly complex work, but still it w…" at bounding box center [690, 717] width 382 height 89
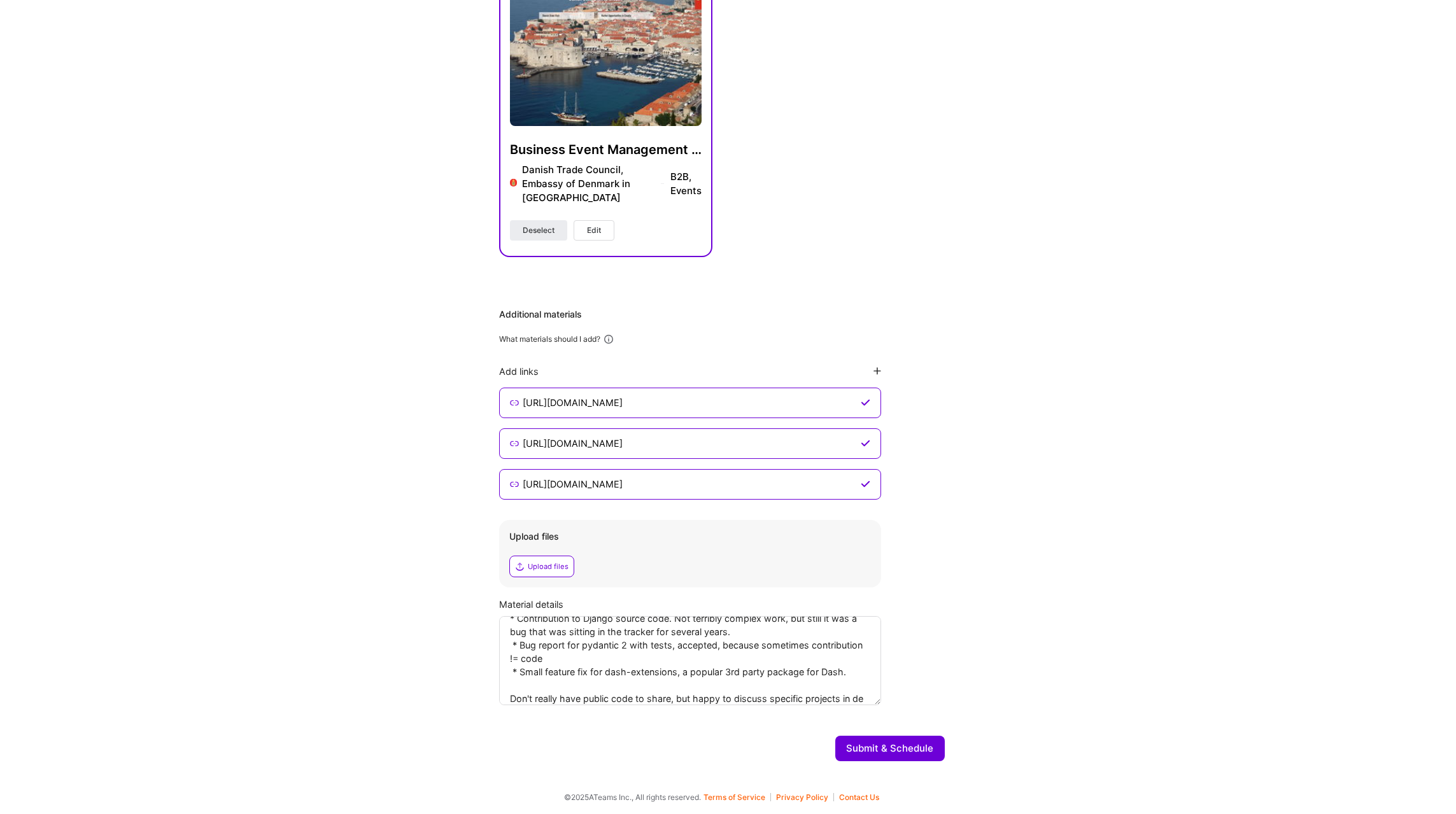
scroll to position [28, 0]
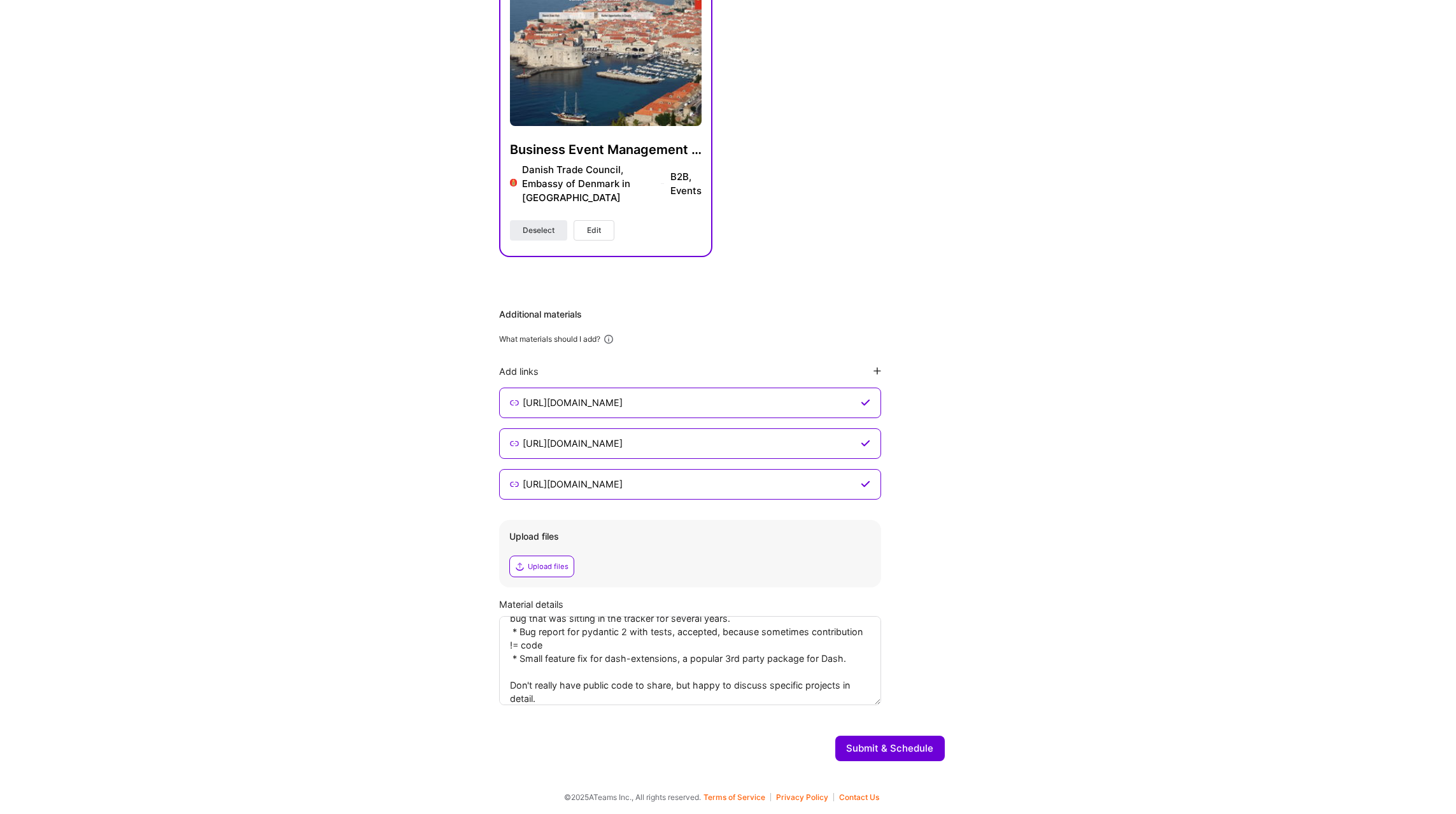
click at [1165, 386] on div "Hi [PERSON_NAME] , answer a few questions to guide and schedule our call Skills…" at bounding box center [721, 55] width 1443 height 1432
click at [740, 345] on div "Additional materials What materials should I add? Add links [URL][DOMAIN_NAME] …" at bounding box center [722, 507] width 446 height 397
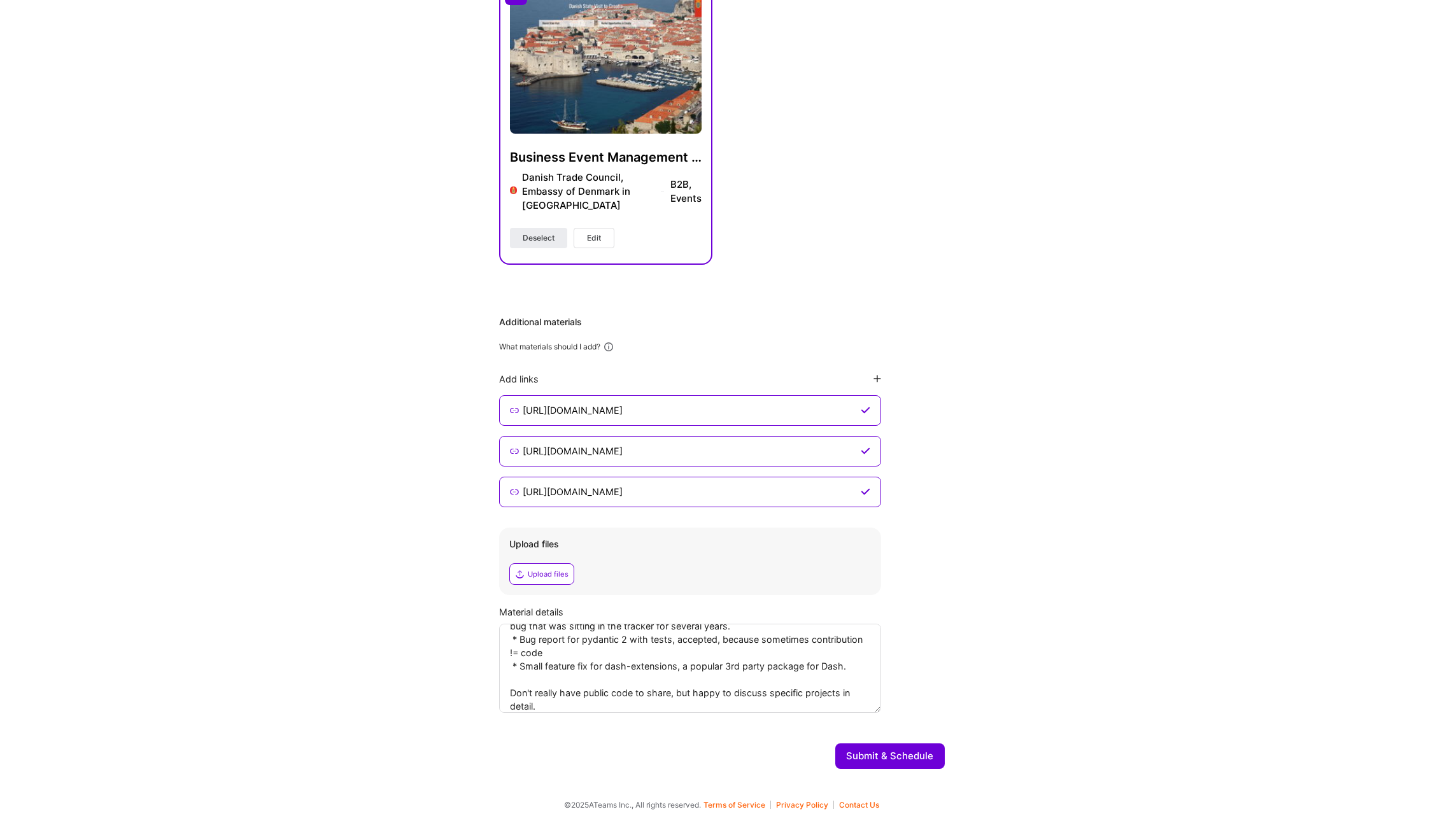
scroll to position [716, 0]
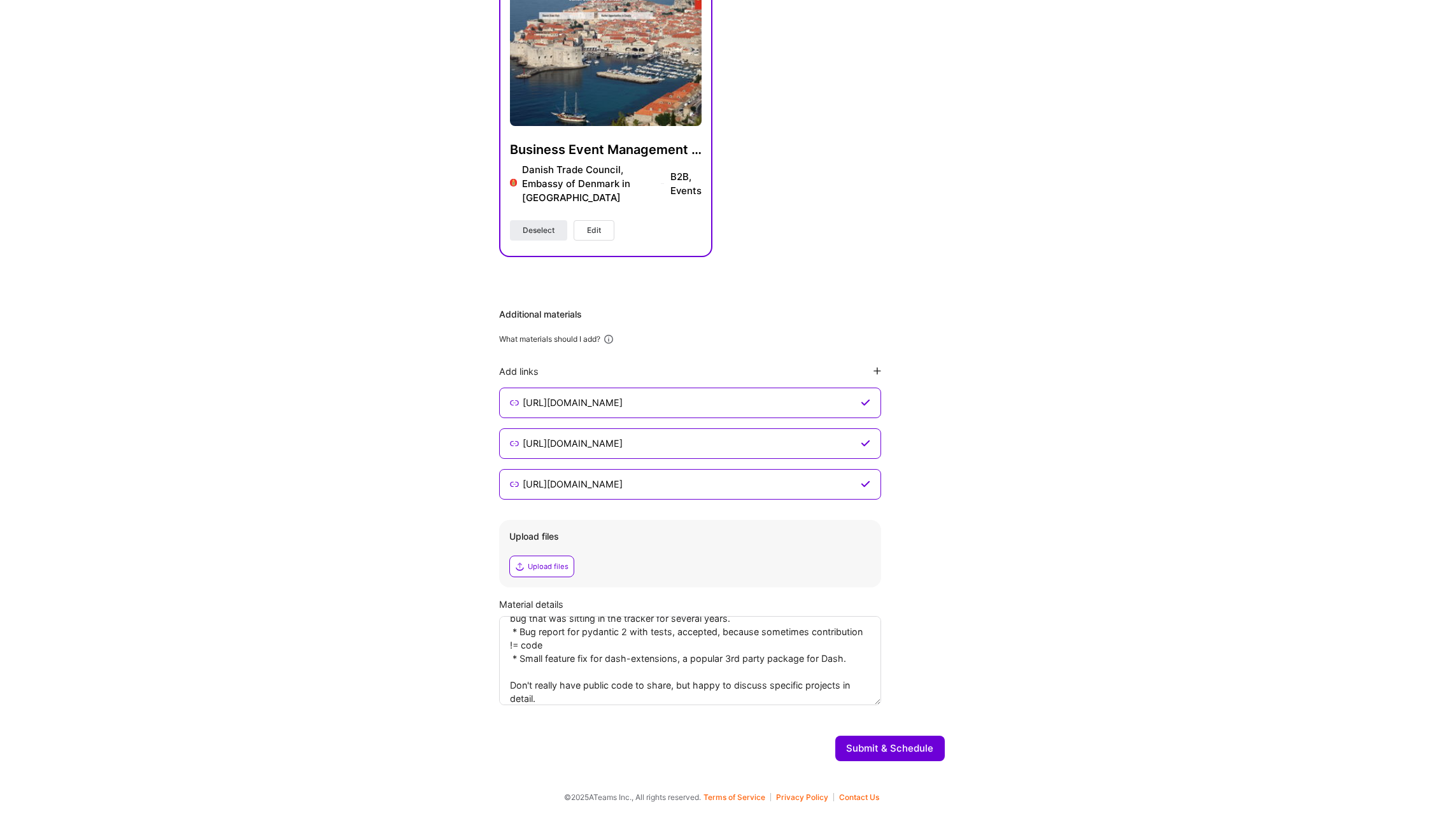
click at [567, 693] on textarea "* Contribution to Django source code. Not terribly complex work, but still it w…" at bounding box center [690, 661] width 382 height 89
click at [717, 693] on textarea "* Contribution to Django source code. Not terribly complex work, but still it w…" at bounding box center [690, 661] width 382 height 89
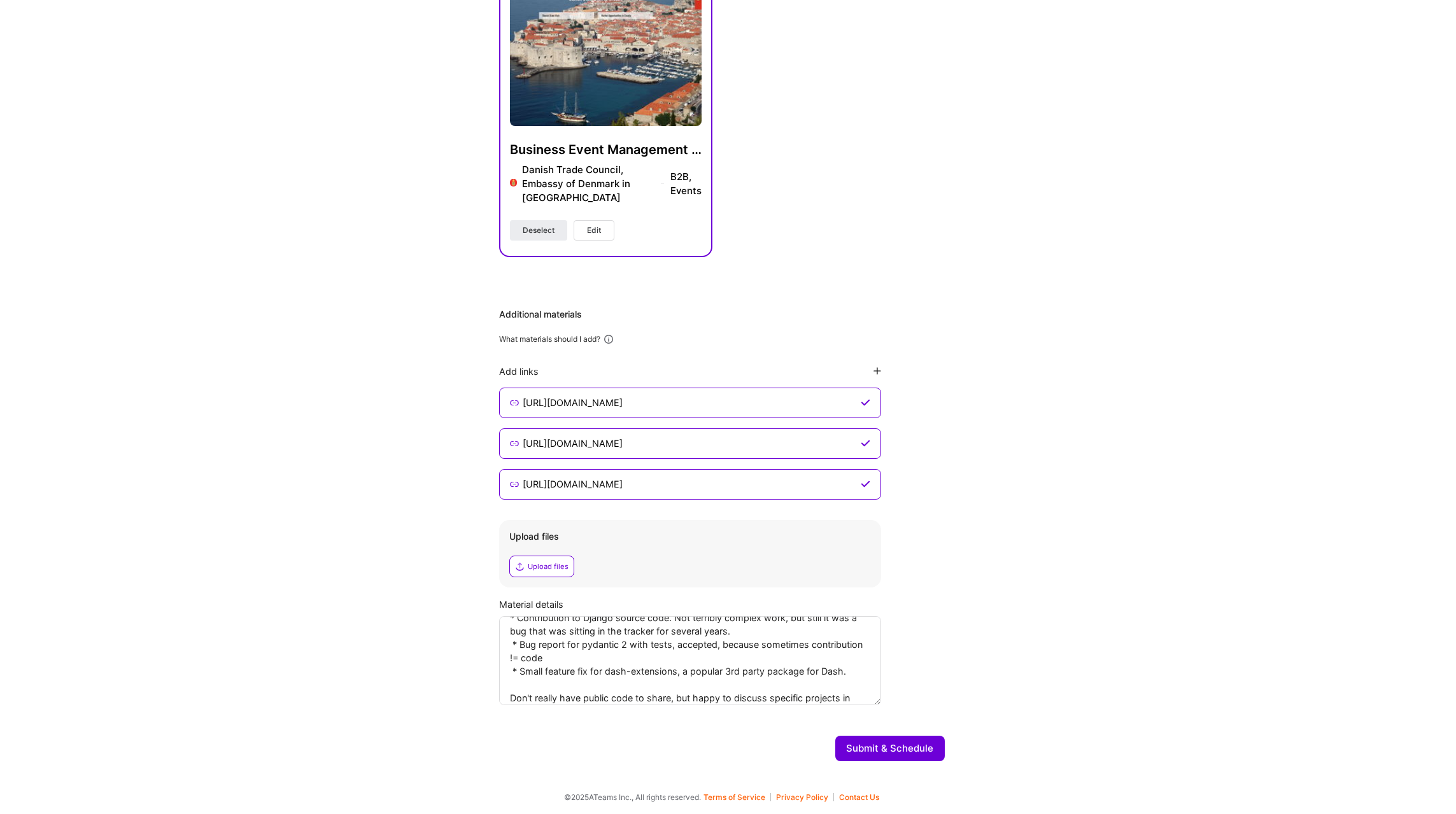
scroll to position [39, 0]
click at [586, 673] on textarea "* Contribution to Django source code. Not terribly complex work, but still it w…" at bounding box center [690, 661] width 382 height 89
click at [609, 685] on textarea "* Contribution to Django source code. Not terribly complex work, but still it w…" at bounding box center [690, 661] width 382 height 89
click at [510, 689] on textarea "* Contribution to Django source code. Not terribly complex work, but still it w…" at bounding box center [690, 661] width 382 height 89
type textarea "* Contribution to Django source code. Not terribly complex work, but still it w…"
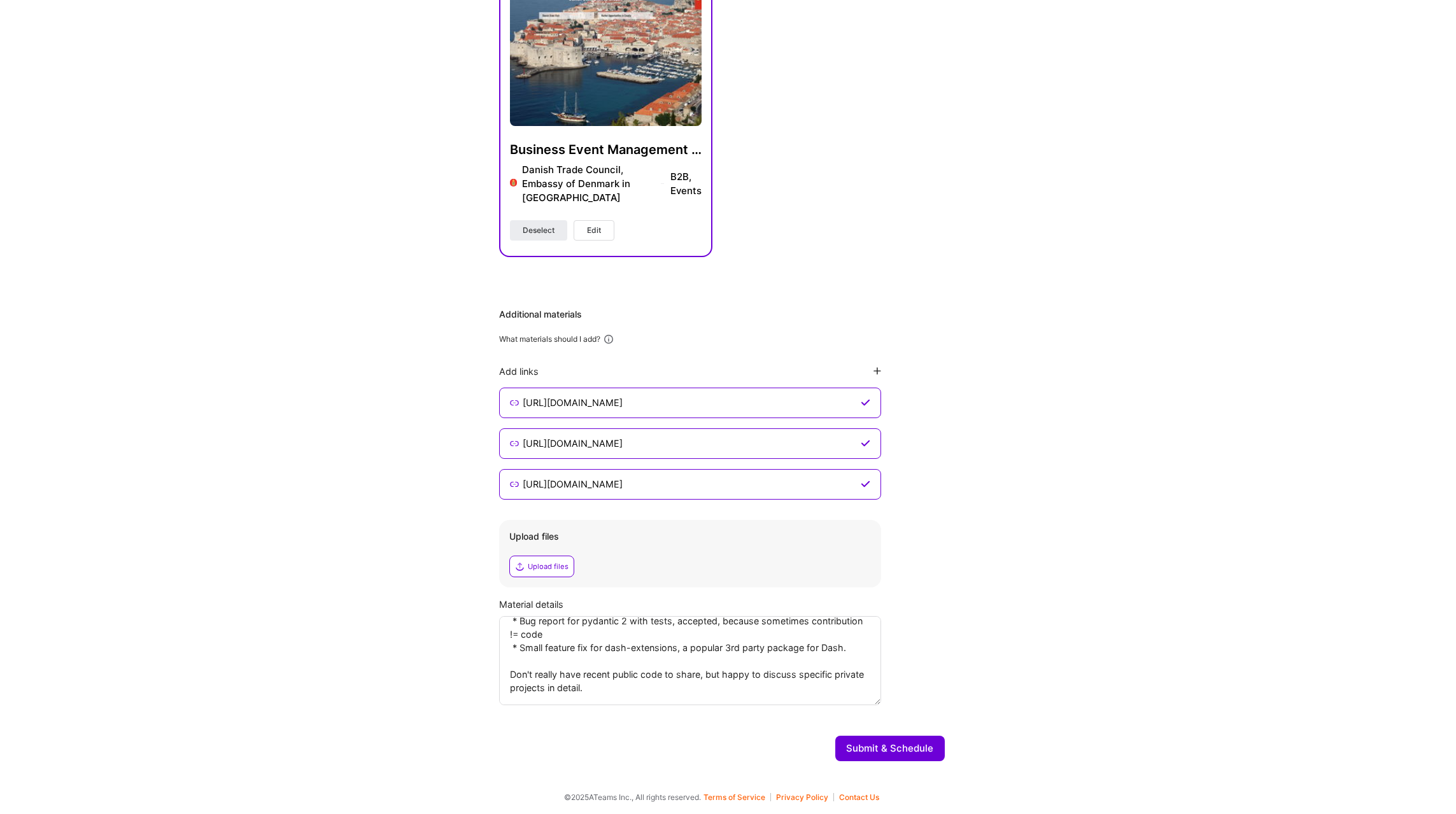
click at [894, 743] on button "Submit & Schedule" at bounding box center [890, 748] width 109 height 26
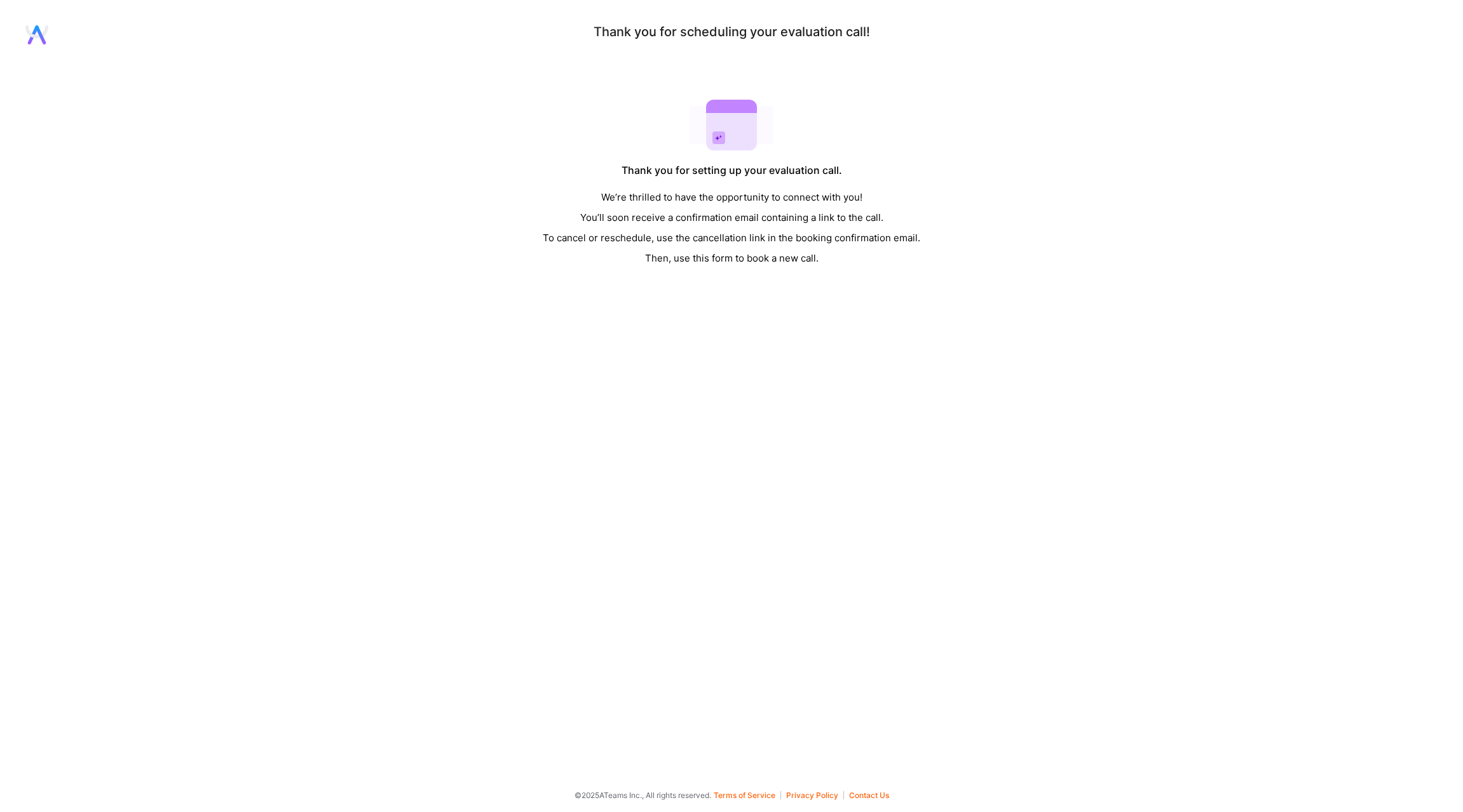
click at [878, 237] on div "We’re thrilled to have the opportunity to connect with you! You’ll soon receive…" at bounding box center [731, 227] width 378 height 81
